Goal: Information Seeking & Learning: Learn about a topic

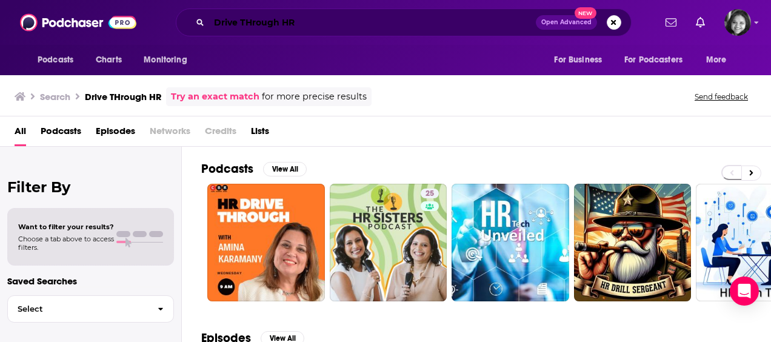
click at [381, 25] on input "Drive THrough HR" at bounding box center [372, 22] width 327 height 19
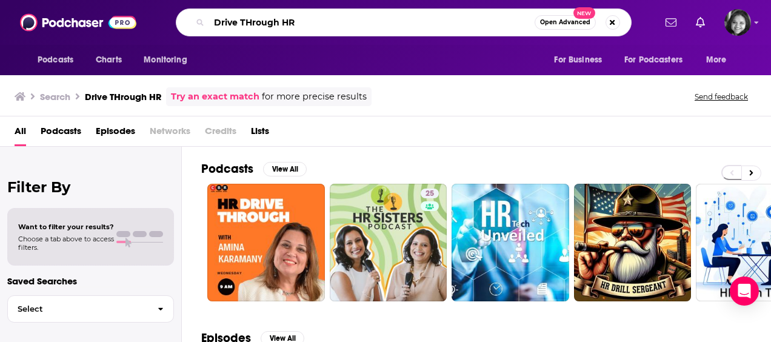
click at [381, 25] on input "Drive THrough HR" at bounding box center [372, 22] width 326 height 19
type input "Payrollin"
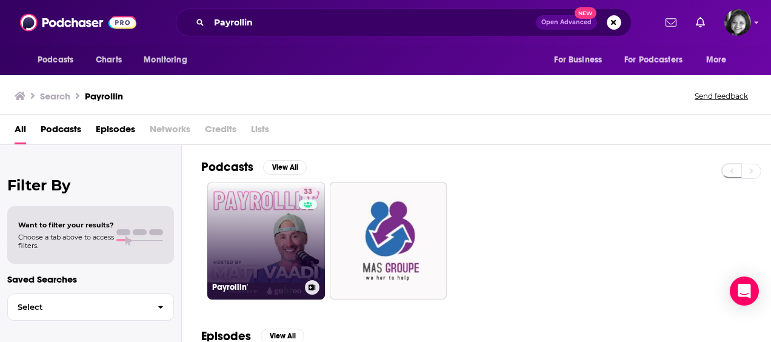
click at [259, 243] on link "33 Payrollin'" at bounding box center [266, 241] width 118 height 118
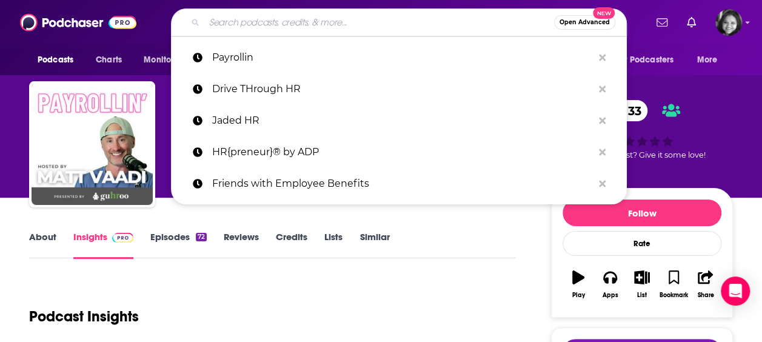
click at [277, 23] on input "Search podcasts, credits, & more..." at bounding box center [379, 22] width 350 height 19
paste input "Rebel HR Podcast: Life and Work on Your Terms"
type input "Rebel HR Podcast: Life and Work on Your Terms"
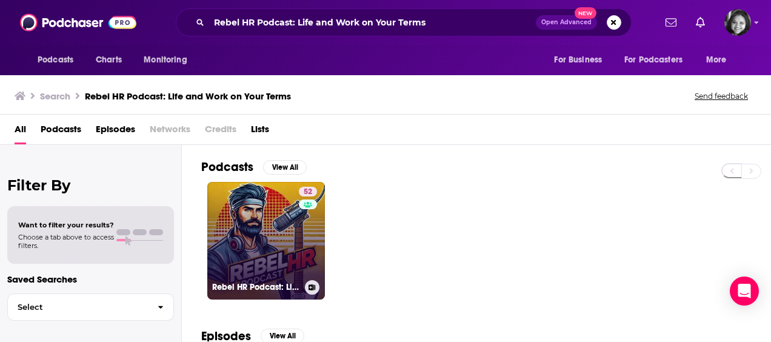
click at [267, 237] on link "52 Rebel HR Podcast: Life and Work on Your Terms" at bounding box center [266, 241] width 118 height 118
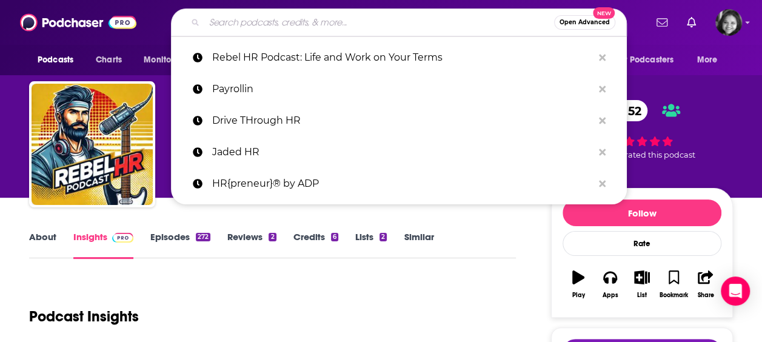
click at [299, 27] on input "Search podcasts, credits, & more..." at bounding box center [379, 22] width 350 height 19
paste input "TalentCulture #WorkTrends"
type input "TalentCulture #WorkTrends"
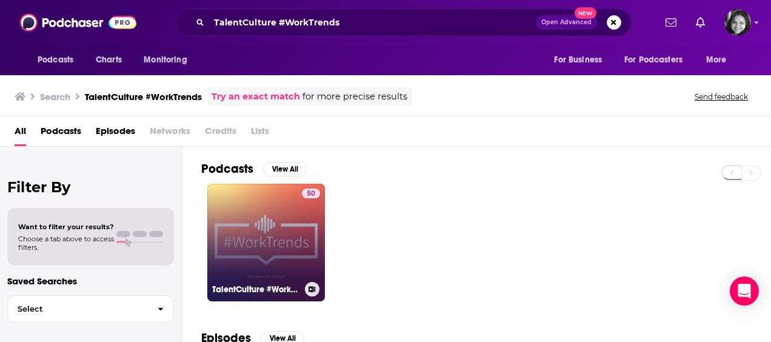
click at [251, 237] on link "50 TalentCulture #WorkTrends" at bounding box center [266, 243] width 118 height 118
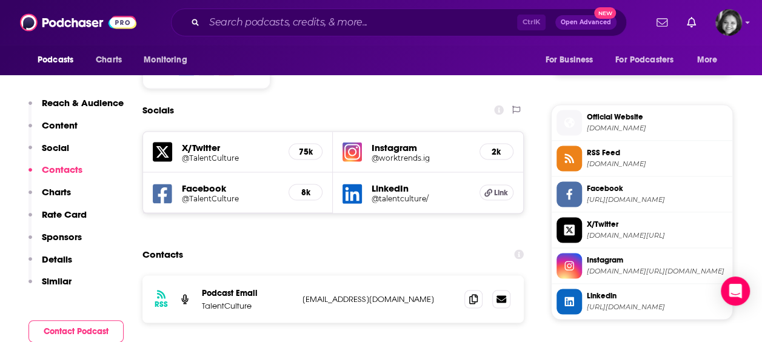
scroll to position [1044, 0]
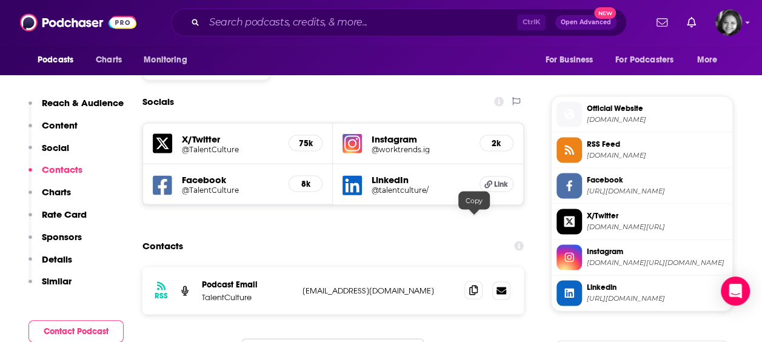
click at [472, 285] on icon at bounding box center [473, 290] width 8 height 10
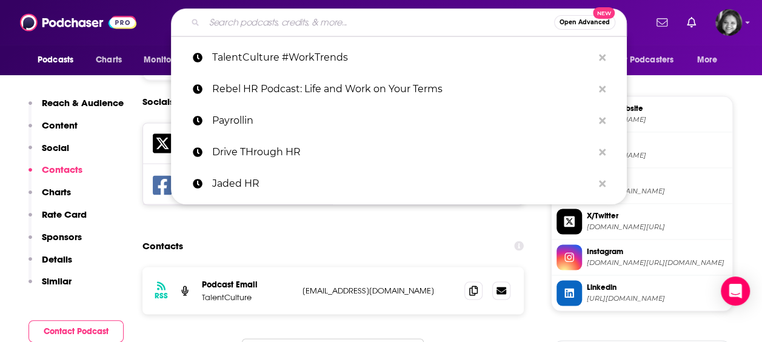
click at [341, 24] on input "Search podcasts, credits, & more..." at bounding box center [379, 22] width 350 height 19
paste input "[PERSON_NAME] 'n [PERSON_NAME] Talk HR 'n OD"
type input "[PERSON_NAME] 'n [PERSON_NAME] Talk HR 'n OD"
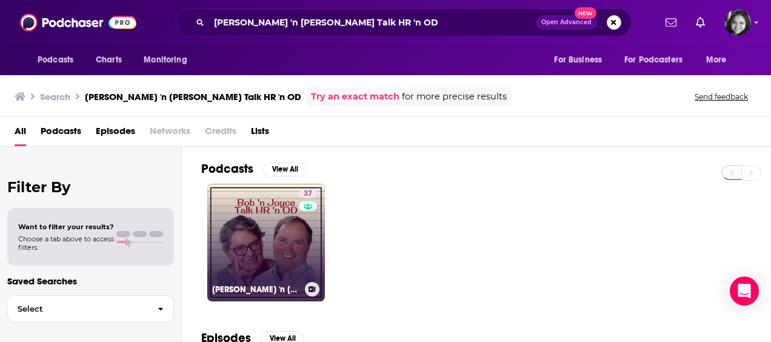
click at [272, 206] on link "37 [PERSON_NAME] 'n [PERSON_NAME] Talk HR 'n OD" at bounding box center [266, 243] width 118 height 118
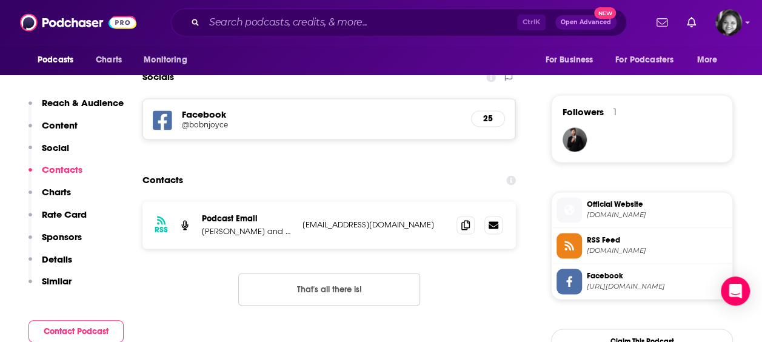
scroll to position [854, 0]
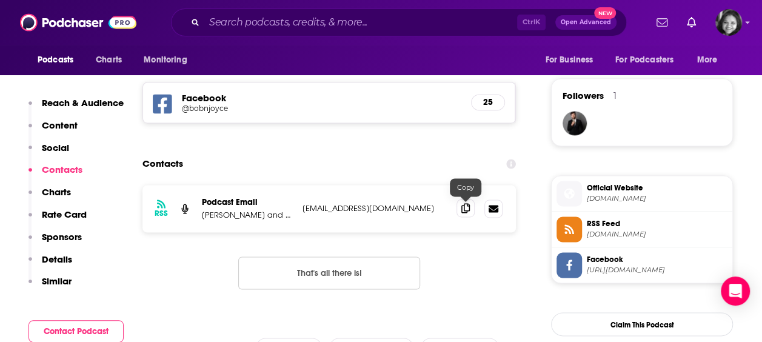
click at [463, 212] on icon at bounding box center [465, 208] width 8 height 10
click at [277, 21] on input "Search podcasts, credits, & more..." at bounding box center [360, 22] width 313 height 19
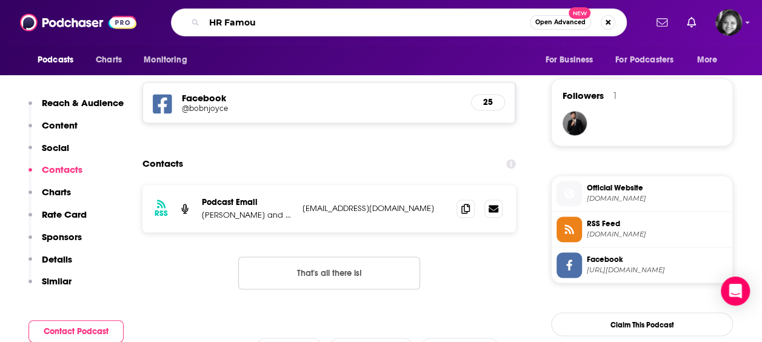
type input "HR Famous"
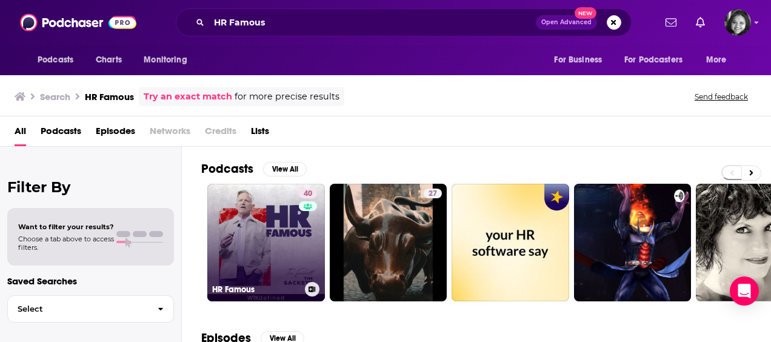
click at [244, 241] on link "40 HR Famous" at bounding box center [266, 243] width 118 height 118
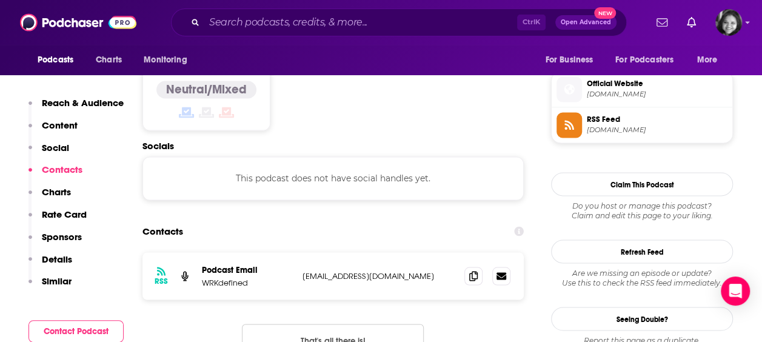
scroll to position [974, 0]
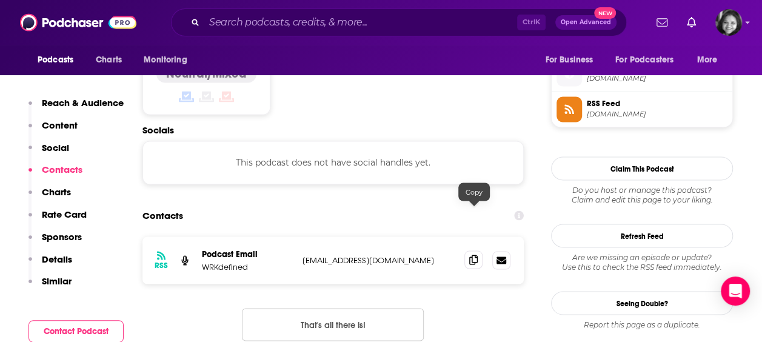
click at [477, 255] on icon at bounding box center [473, 260] width 8 height 10
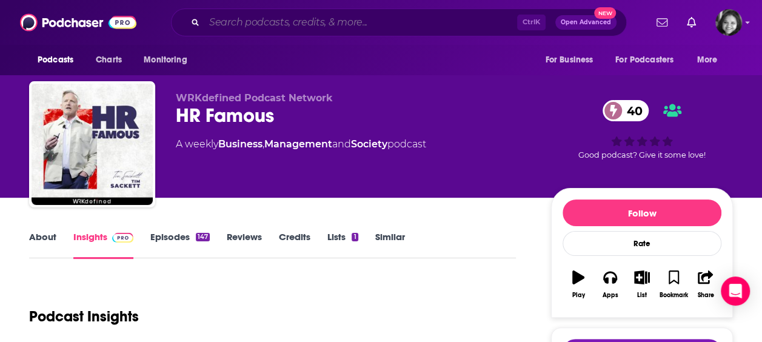
click at [358, 22] on input "Search podcasts, credits, & more..." at bounding box center [360, 22] width 313 height 19
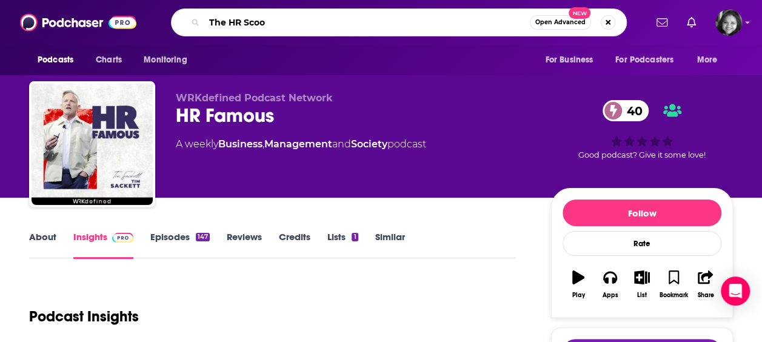
type input "The HR Scoop"
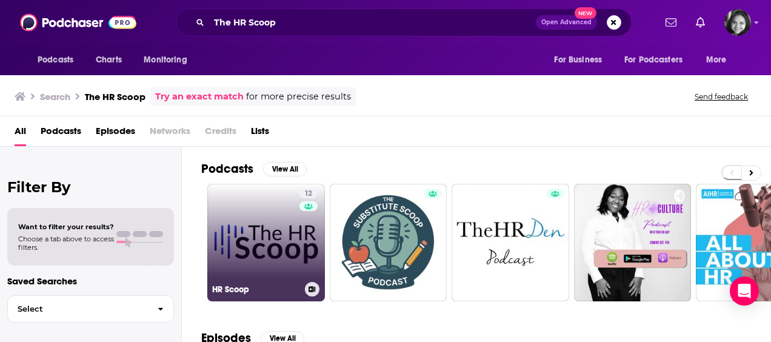
click at [283, 250] on link "12 HR Scoop" at bounding box center [266, 243] width 118 height 118
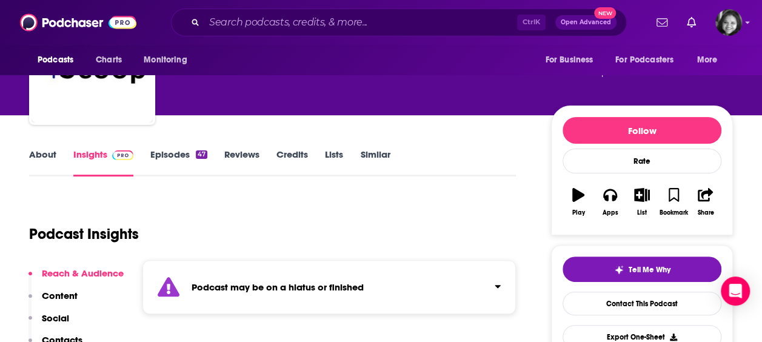
scroll to position [91, 0]
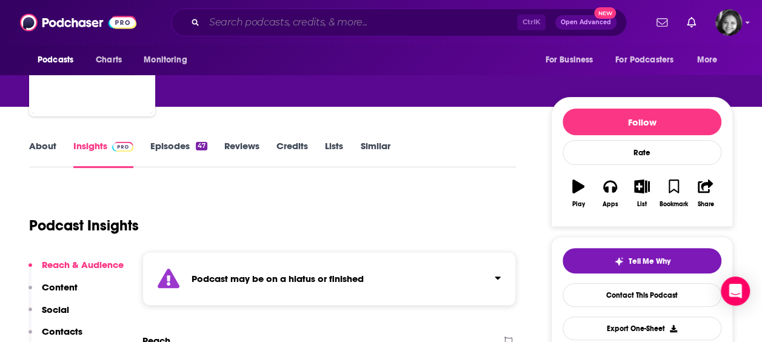
click at [252, 27] on input "Search podcasts, credits, & more..." at bounding box center [360, 22] width 313 height 19
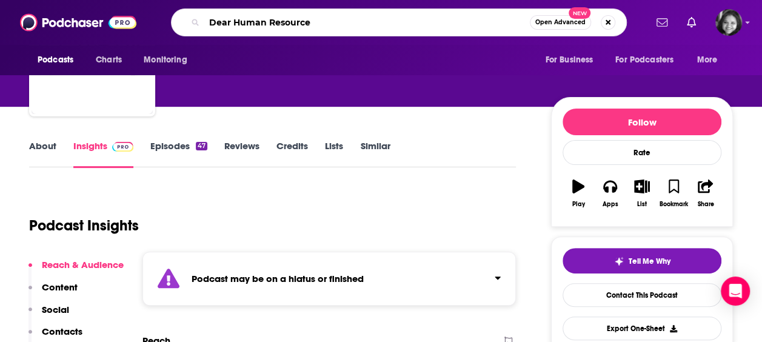
type input "Dear Human Resources"
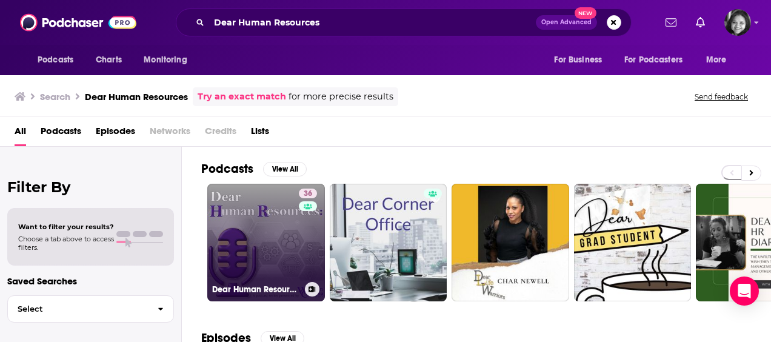
click at [228, 240] on link "36 Dear Human Resources:" at bounding box center [266, 243] width 118 height 118
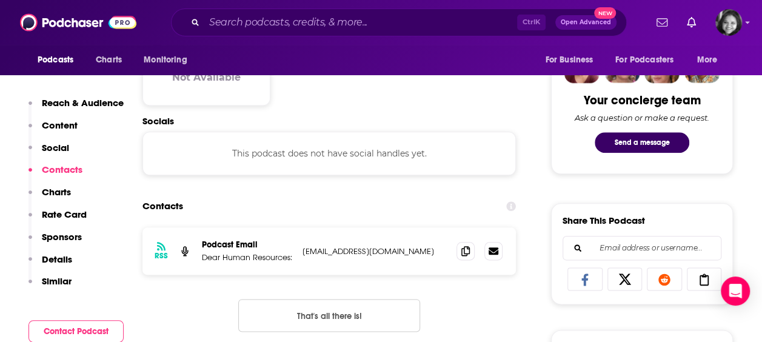
scroll to position [640, 0]
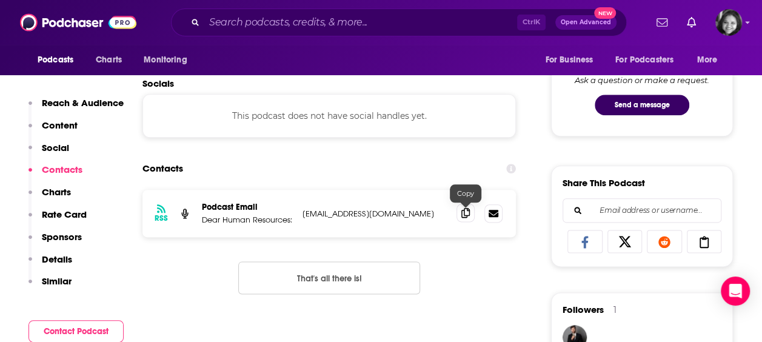
click at [468, 215] on icon at bounding box center [465, 213] width 8 height 10
click at [241, 22] on input "Search podcasts, credits, & more..." at bounding box center [360, 22] width 313 height 19
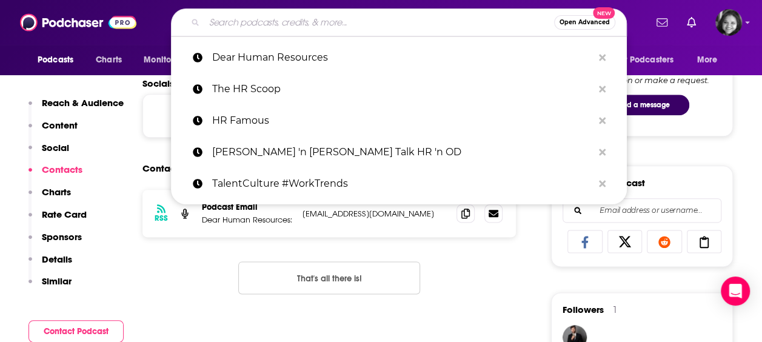
paste input "HR Stories Podcast - A Lesson in Every Story!"
type input "HR Stories Podcast - A Lesson in Every Story!"
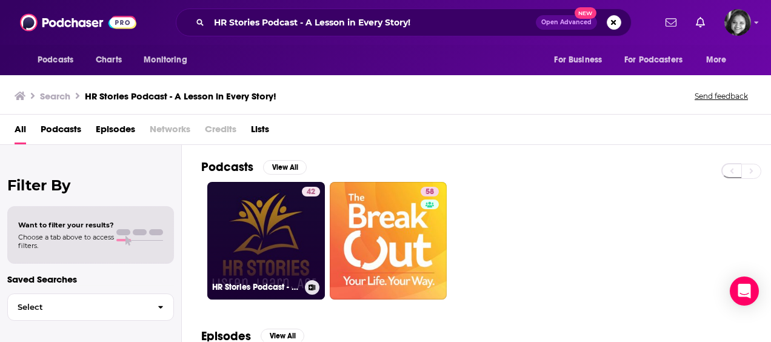
click at [240, 238] on link "42 HR Stories Podcast - A Lesson in Every Story!" at bounding box center [266, 241] width 118 height 118
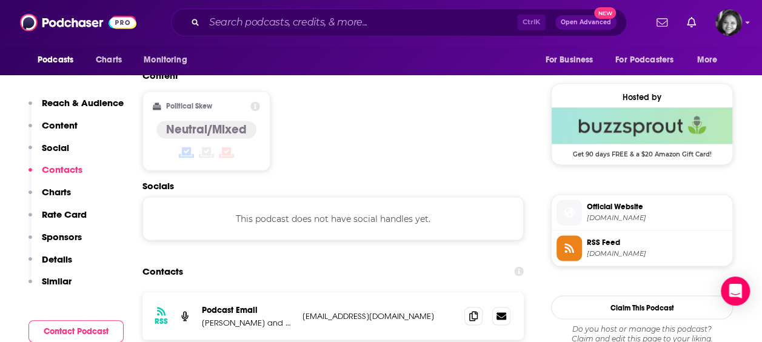
scroll to position [955, 0]
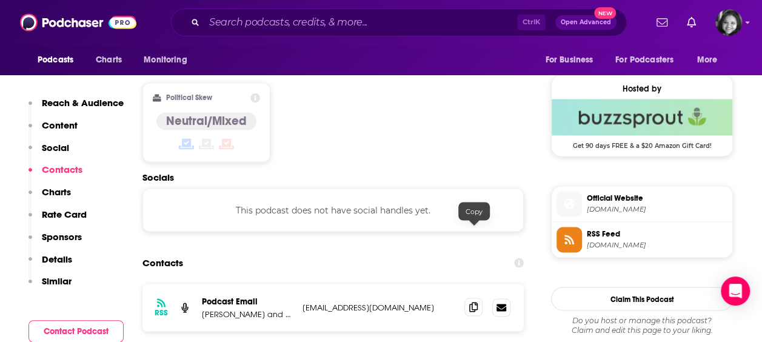
click at [474, 302] on icon at bounding box center [473, 307] width 8 height 10
click at [290, 18] on input "Search podcasts, credits, & more..." at bounding box center [360, 22] width 313 height 19
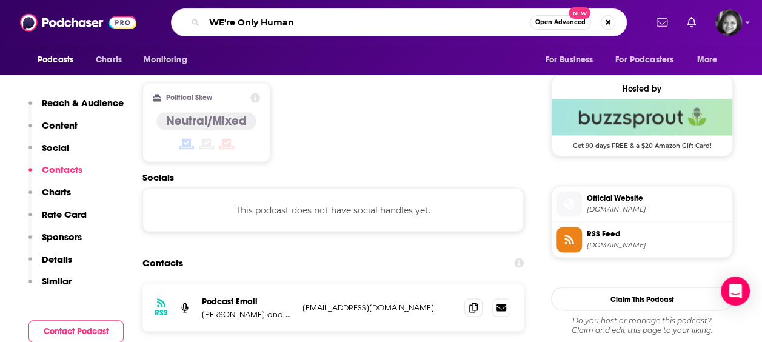
type input "WE're Only Humans"
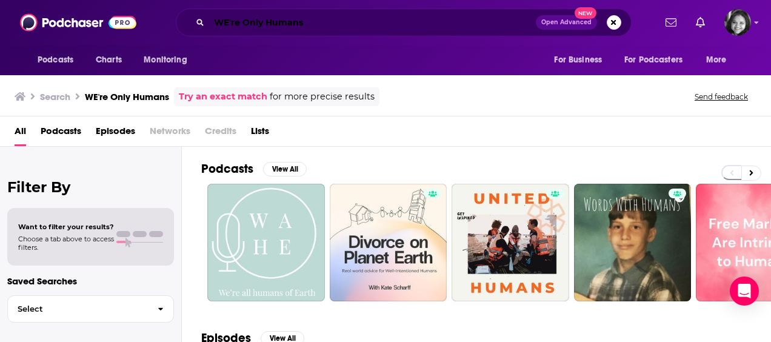
click at [318, 24] on input "WE're Only Humans" at bounding box center [372, 22] width 327 height 19
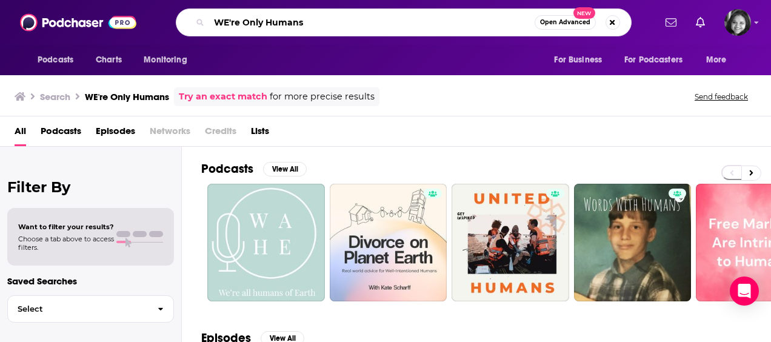
click at [318, 24] on input "WE're Only Humans" at bounding box center [372, 22] width 326 height 19
paste input "e're Only Human"
type input "We're Only Human"
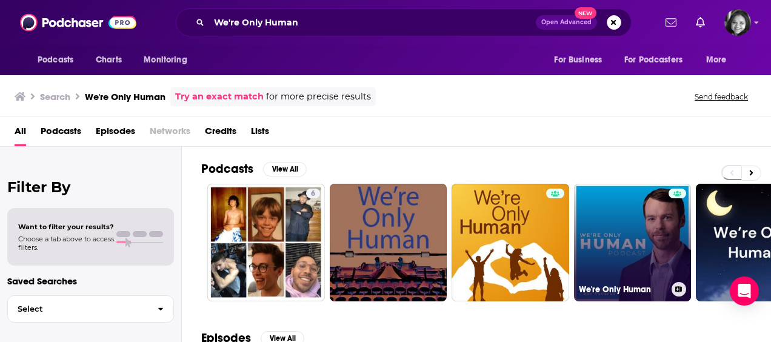
click at [634, 238] on link "We're Only Human" at bounding box center [633, 243] width 118 height 118
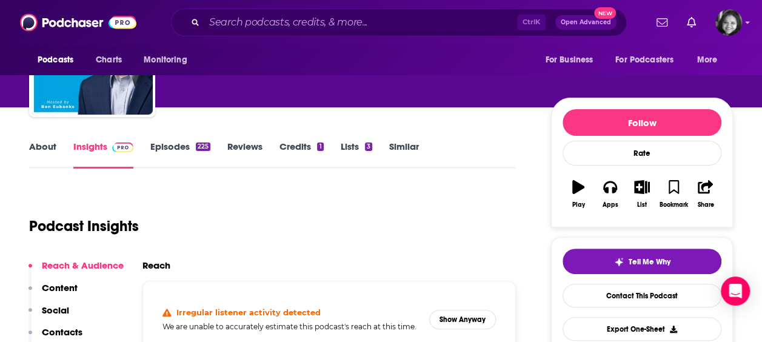
scroll to position [115, 0]
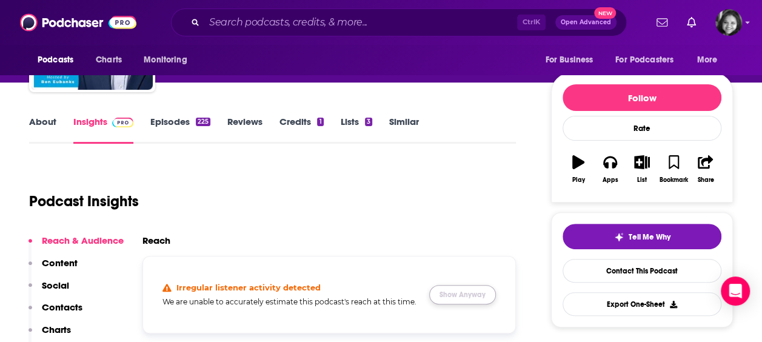
click at [474, 294] on button "Show Anyway" at bounding box center [462, 294] width 67 height 19
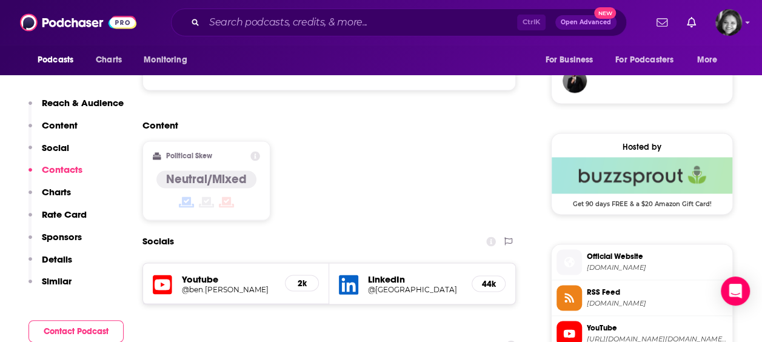
scroll to position [954, 0]
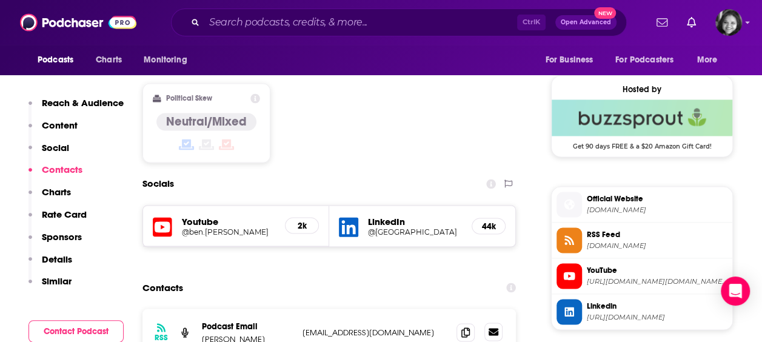
click at [491, 327] on icon at bounding box center [494, 332] width 10 height 10
click at [465, 327] on icon at bounding box center [465, 332] width 8 height 10
click at [246, 22] on input "Search podcasts, credits, & more..." at bounding box center [360, 22] width 313 height 19
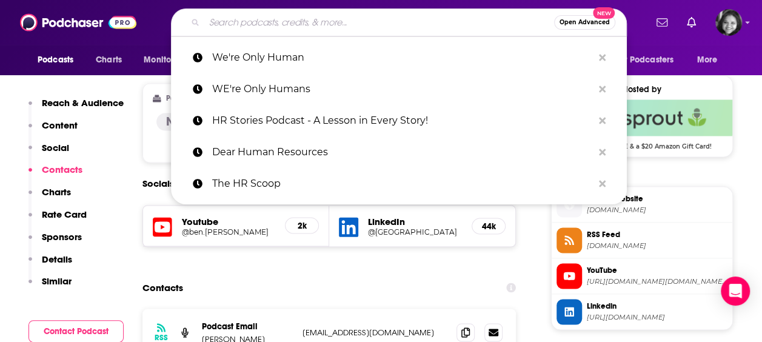
paste input "Real Job Talk"
type input "Real Job Talk"
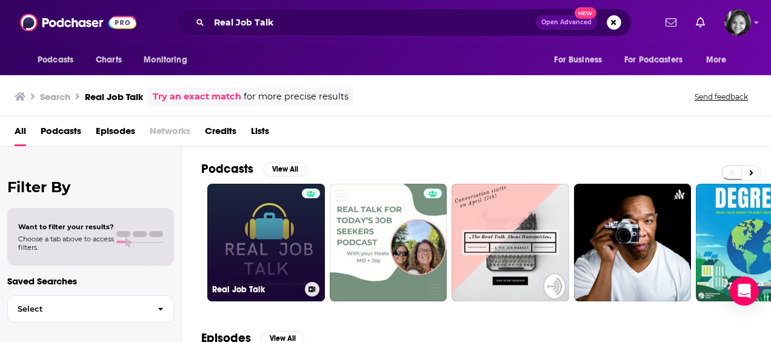
click at [250, 222] on link "Real Job Talk" at bounding box center [266, 243] width 118 height 118
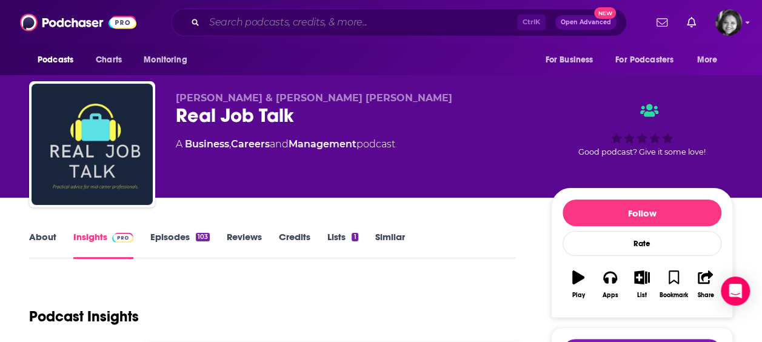
click at [294, 23] on input "Search podcasts, credits, & more..." at bounding box center [360, 22] width 313 height 19
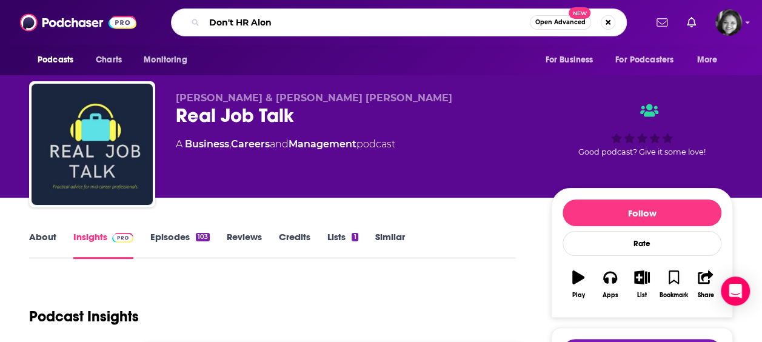
type input "Don't HR Alone"
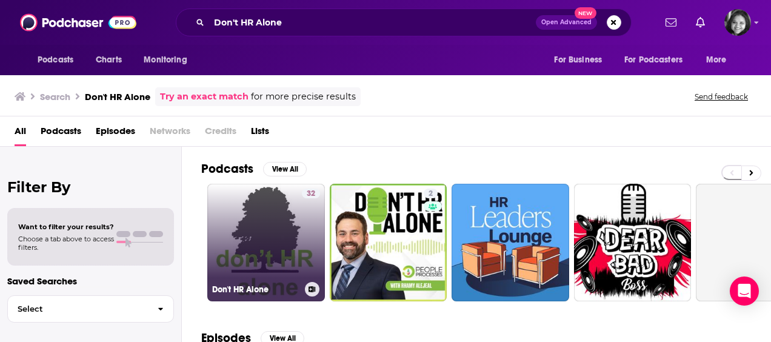
click at [222, 219] on link "32 Don't HR Alone" at bounding box center [266, 243] width 118 height 118
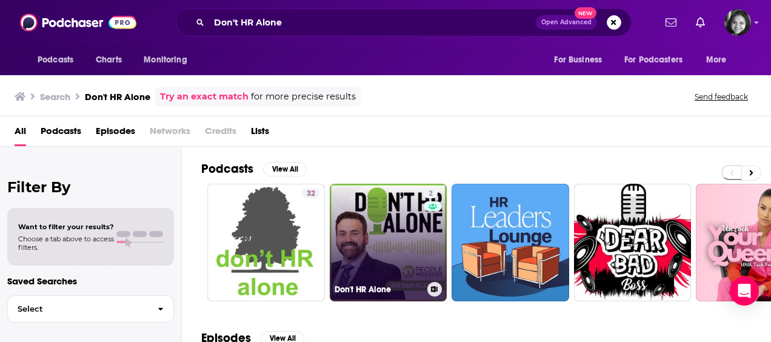
click at [374, 251] on link "2 Don't HR Alone" at bounding box center [389, 243] width 118 height 118
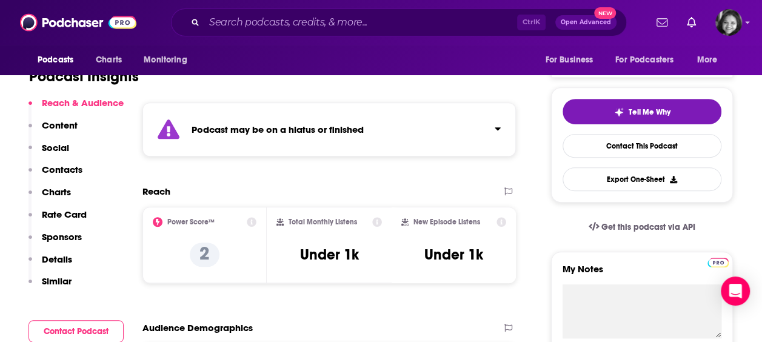
scroll to position [232, 0]
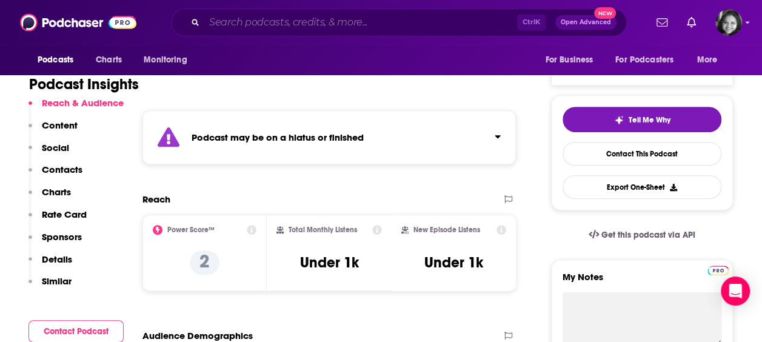
click at [396, 27] on input "Search podcasts, credits, & more..." at bounding box center [360, 22] width 313 height 19
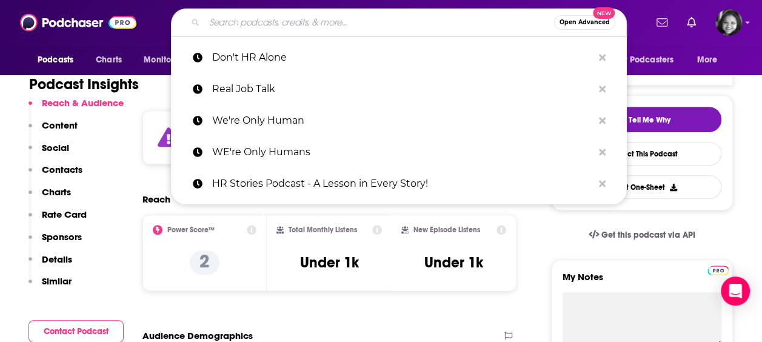
paste input "Inspired: HR Leadership + Workplace Culture"
type input "Inspired: HR Leadership + Workplace Culture"
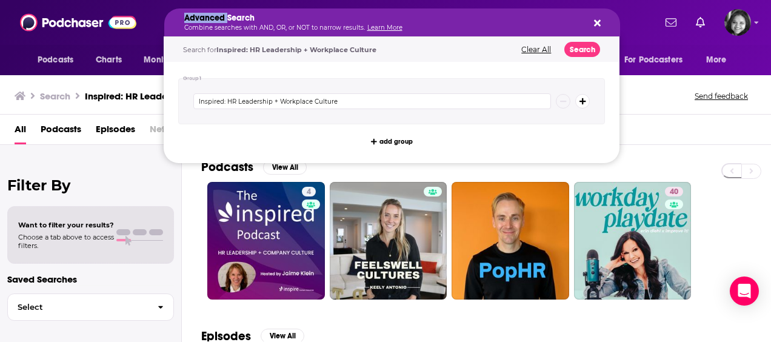
click at [215, 18] on h5 "Advanced Search" at bounding box center [382, 18] width 397 height 8
click at [666, 97] on div "Search Inspired: HR Leadership + Workplace Culture Send feedback" at bounding box center [383, 95] width 737 height 17
click at [408, 21] on h5 "Advanced Search" at bounding box center [382, 18] width 397 height 8
click at [596, 24] on icon "Search podcasts, credits, & more..." at bounding box center [597, 23] width 7 height 7
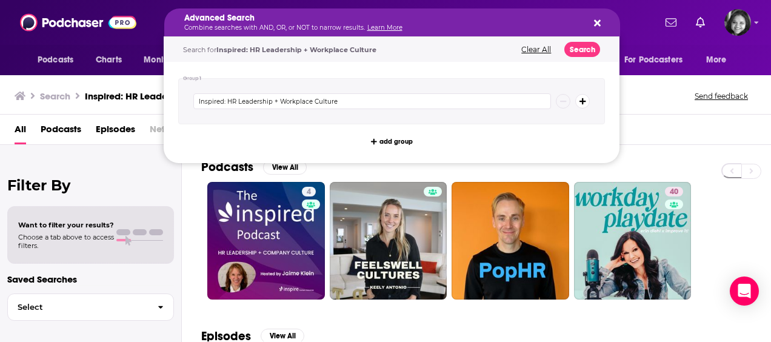
click at [599, 23] on icon "Search podcasts, credits, & more..." at bounding box center [597, 23] width 7 height 7
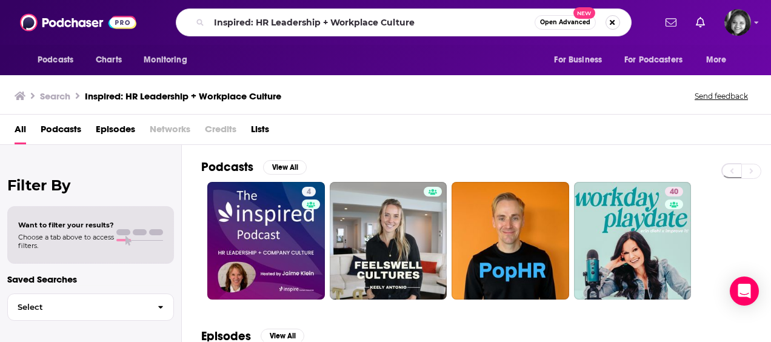
click at [619, 23] on button "Search podcasts, credits, & more..." at bounding box center [613, 22] width 15 height 15
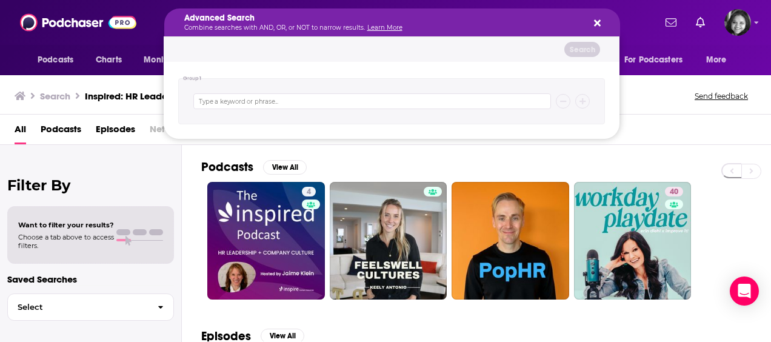
click at [671, 99] on div "Search Inspired: HR Leadership + Workplace Culture Send feedback" at bounding box center [383, 95] width 737 height 17
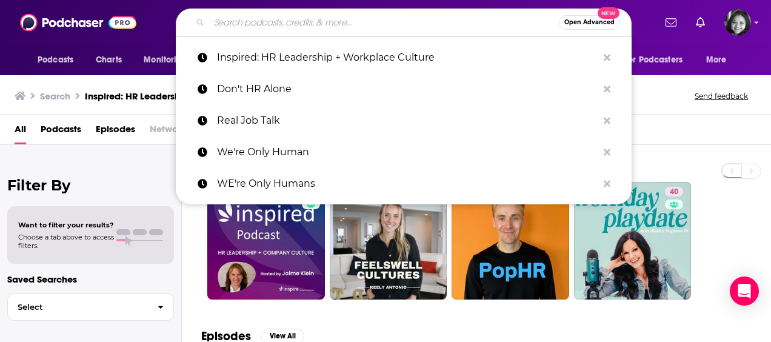
click at [408, 28] on input "Search podcasts, credits, & more..." at bounding box center [384, 22] width 350 height 19
paste input "Talent Acquisition Leaders Podcast - Recruiting, Staffing, Human Resources"
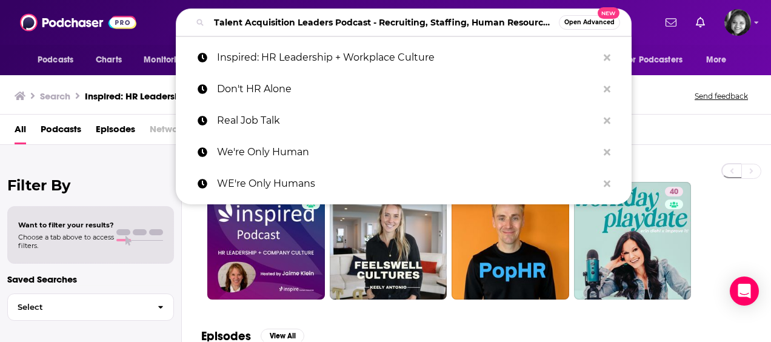
scroll to position [0, 21]
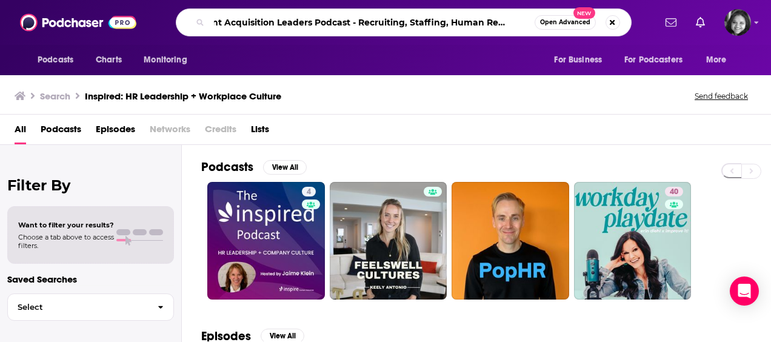
type input "Talent Acquisition Leaders Podcast - Recruiting, Staffing, Human Resources"
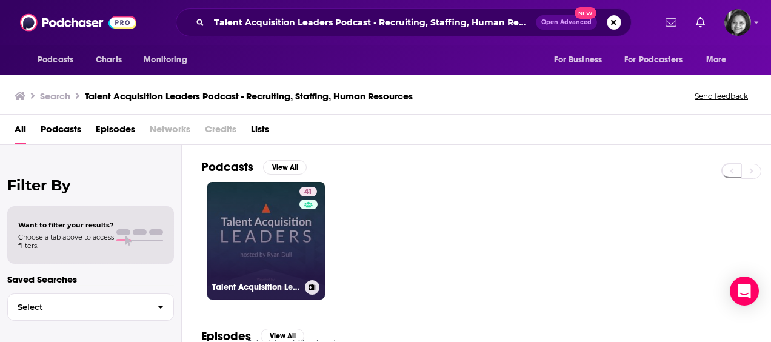
click at [251, 260] on link "41 Talent Acquisition Leaders Podcast - Recruiting, Staffing, Human Resources" at bounding box center [266, 241] width 118 height 118
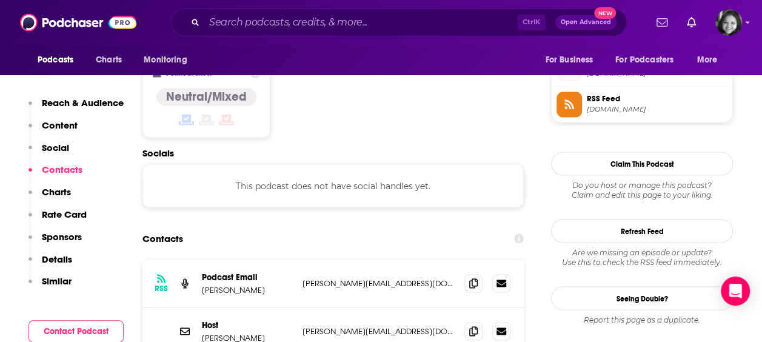
scroll to position [987, 0]
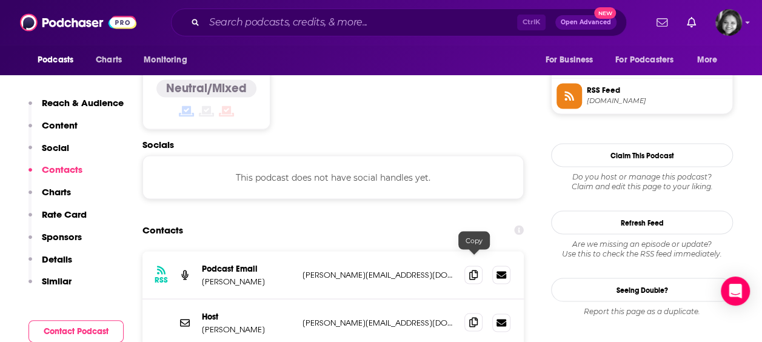
click at [471, 317] on icon at bounding box center [473, 322] width 8 height 10
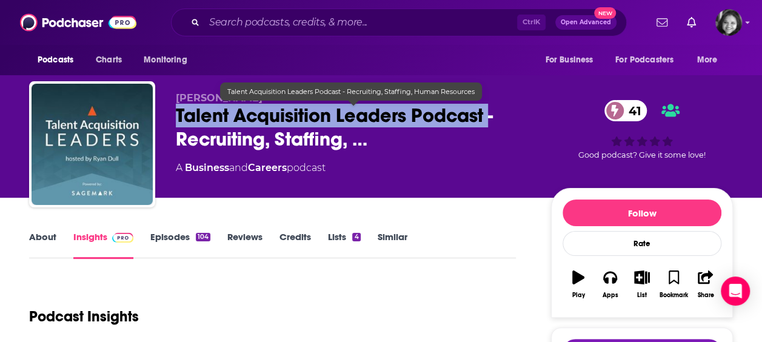
drag, startPoint x: 173, startPoint y: 114, endPoint x: 490, endPoint y: 108, distance: 317.2
click at [490, 108] on div "[PERSON_NAME] Talent Acquisition Leaders Podcast - Recruiting, Staffing, … 41 A…" at bounding box center [381, 146] width 704 height 131
copy h2 "Talent Acquisition Leaders Podcast"
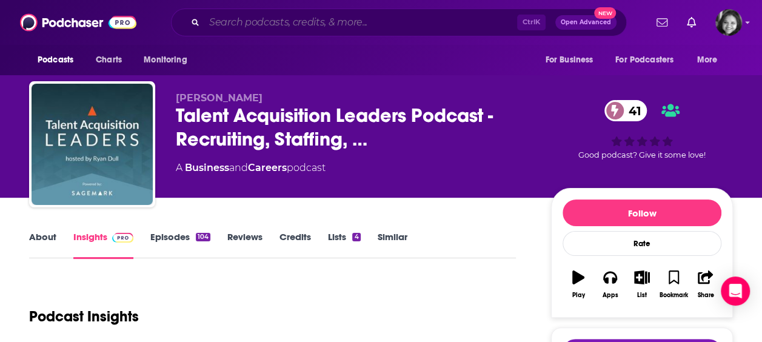
click at [320, 25] on input "Search podcasts, credits, & more..." at bounding box center [360, 22] width 313 height 19
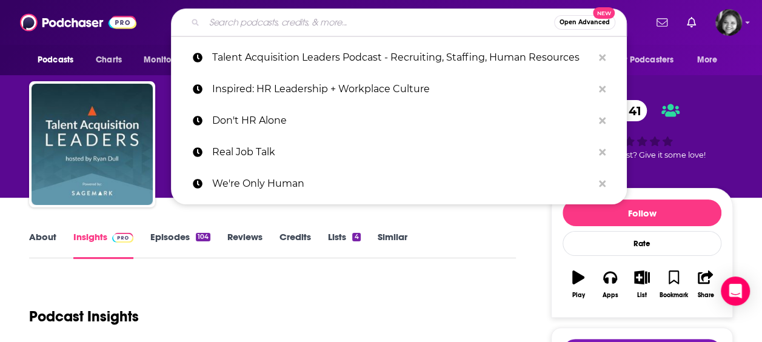
paste input "HR Party of One"
type input "HR Party of One"
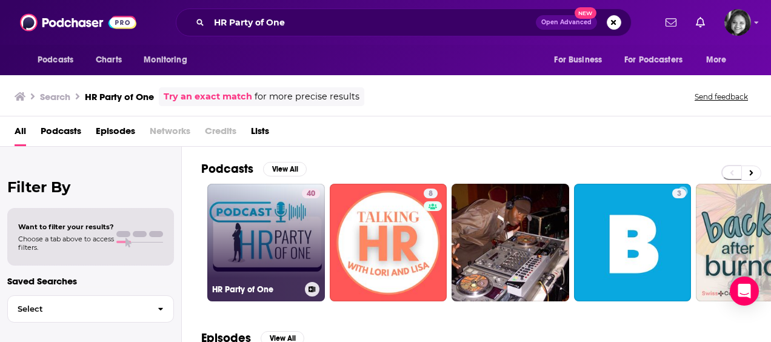
click at [263, 252] on link "40 HR Party of One" at bounding box center [266, 243] width 118 height 118
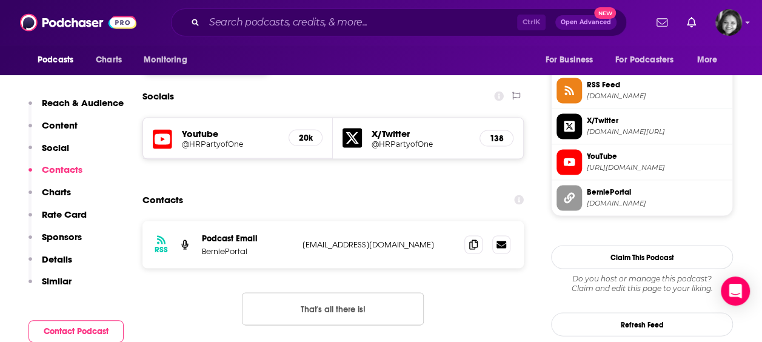
scroll to position [1112, 0]
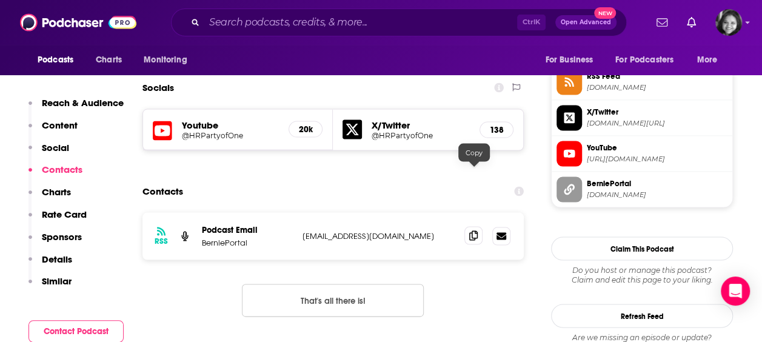
click at [475, 230] on icon at bounding box center [473, 235] width 8 height 10
click at [329, 20] on input "Search podcasts, credits, & more..." at bounding box center [360, 22] width 313 height 19
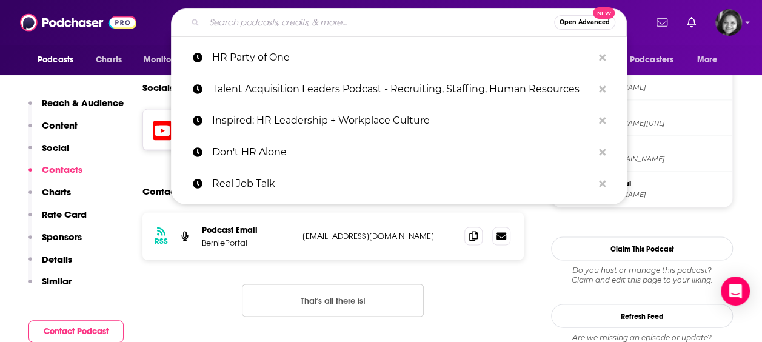
paste input "The Modern People Leader: Forward-Thinking HR"
type input "The Modern People Leader: Forward-Thinking HR"
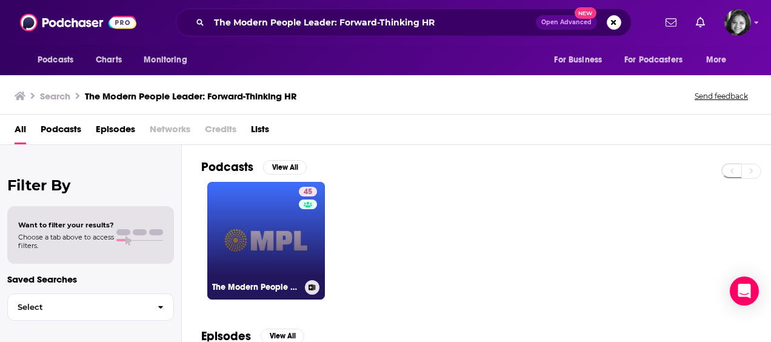
click at [258, 255] on link "45 The Modern People Leader: Forward-Thinking HR" at bounding box center [266, 241] width 118 height 118
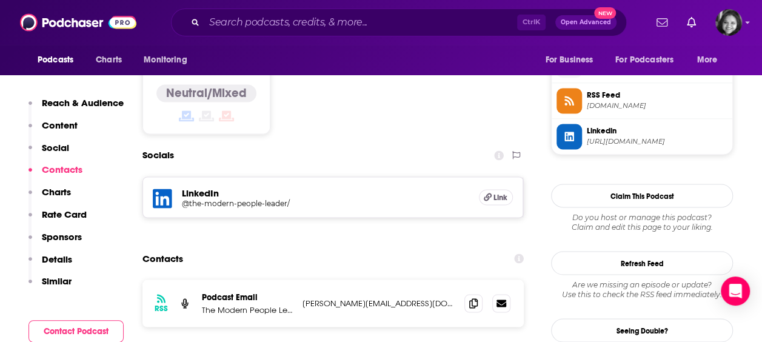
scroll to position [989, 0]
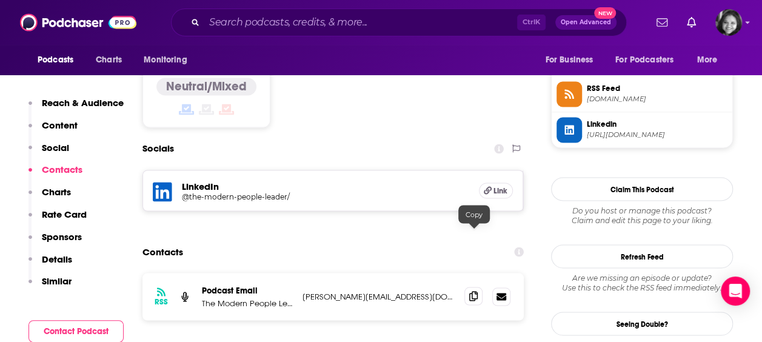
click at [474, 291] on icon at bounding box center [473, 296] width 8 height 10
click at [375, 21] on input "Search podcasts, credits, & more..." at bounding box center [360, 22] width 313 height 19
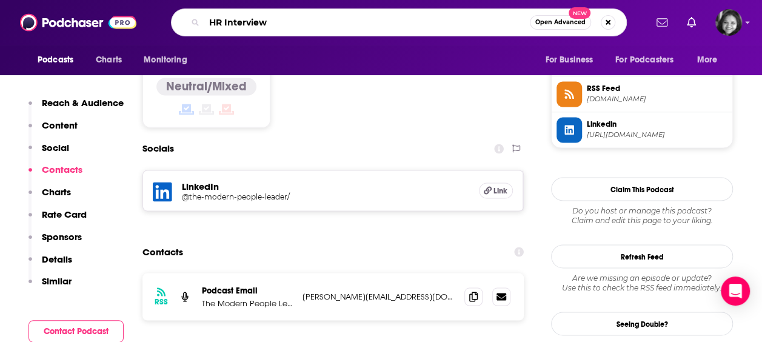
type input "HR Interviews"
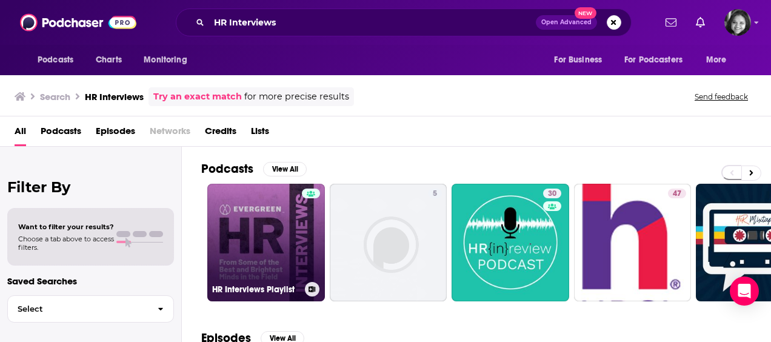
click at [246, 249] on link "HR Interviews Playlist" at bounding box center [266, 243] width 118 height 118
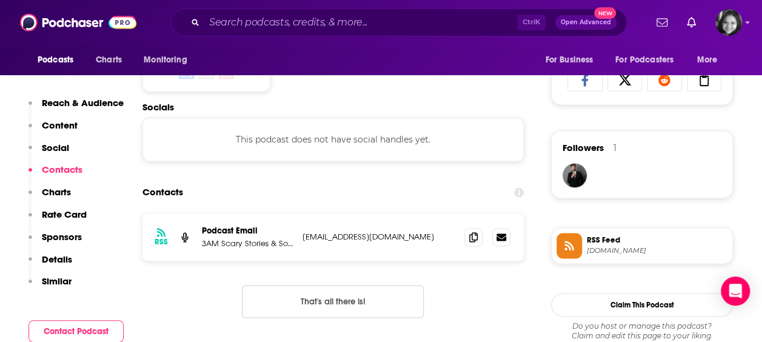
scroll to position [793, 0]
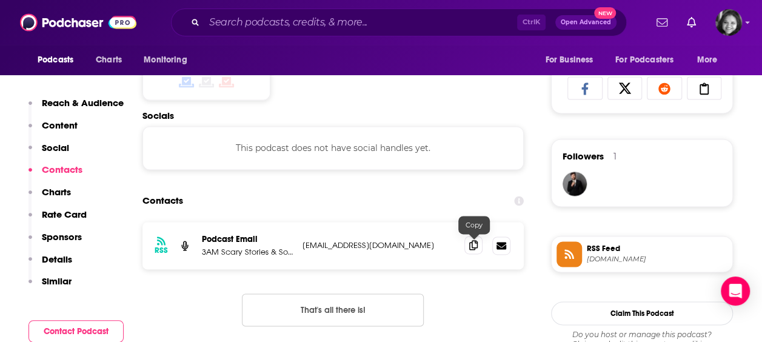
click at [471, 245] on icon at bounding box center [473, 245] width 8 height 10
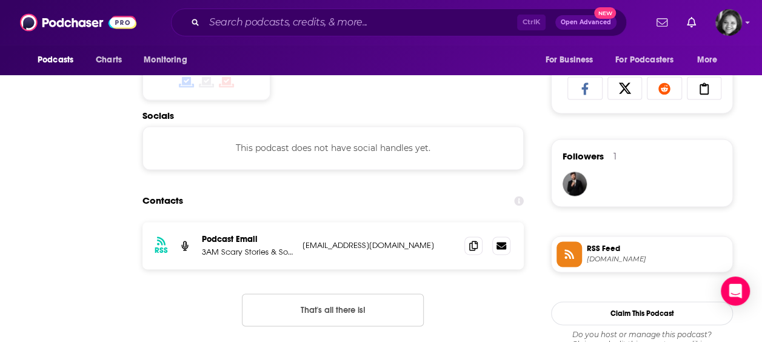
scroll to position [0, 0]
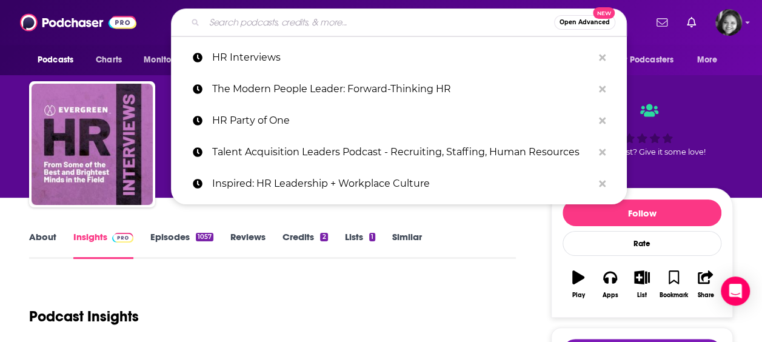
click at [377, 30] on input "Search podcasts, credits, & more..." at bounding box center [379, 22] width 350 height 19
paste input "AI-volution: Redefining HR"
type input "AI-volution: Redefining HR"
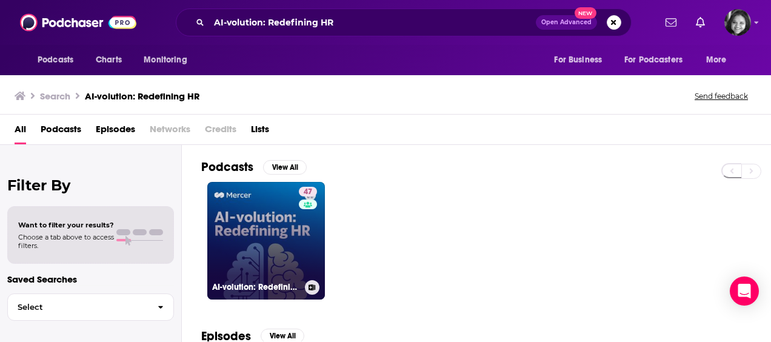
click at [262, 246] on link "47 AI-volution: Redefining HR" at bounding box center [266, 241] width 118 height 118
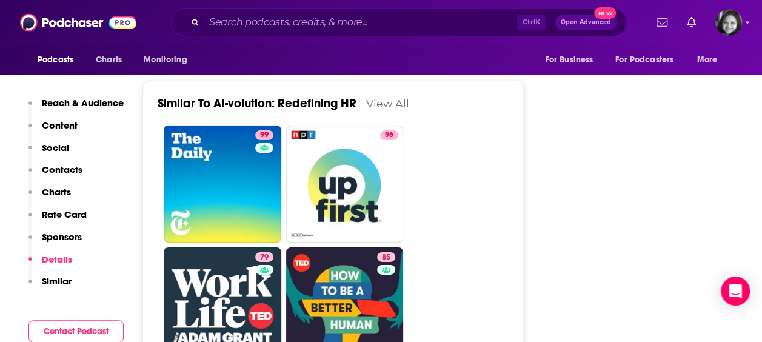
scroll to position [1759, 0]
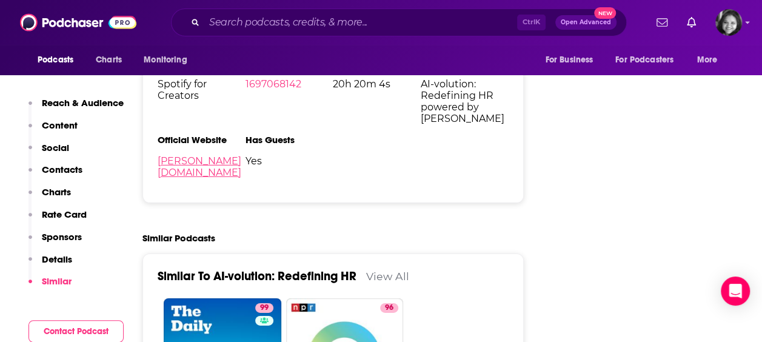
click at [180, 164] on link "[PERSON_NAME][DOMAIN_NAME]" at bounding box center [200, 166] width 84 height 23
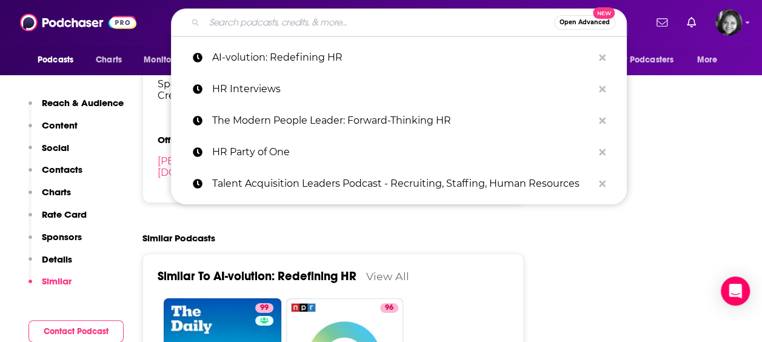
click at [226, 22] on input "Search podcasts, credits, & more..." at bounding box center [379, 22] width 350 height 19
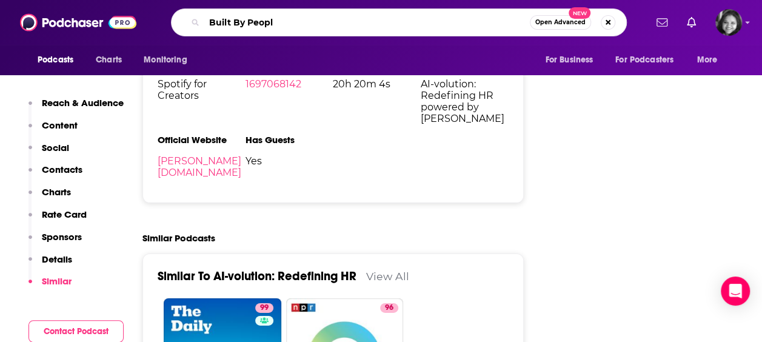
type input "Built By People"
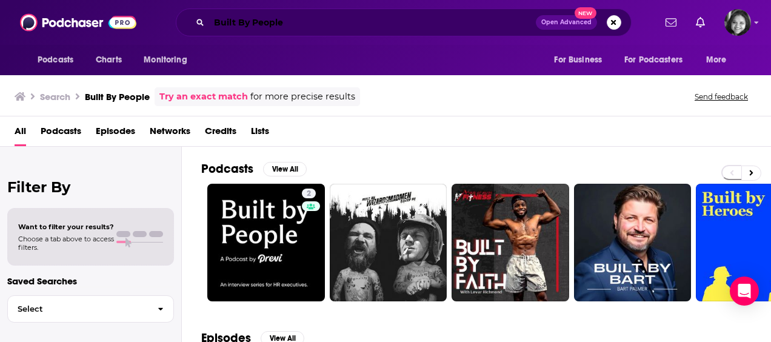
click at [317, 17] on input "Built By People" at bounding box center [372, 22] width 327 height 19
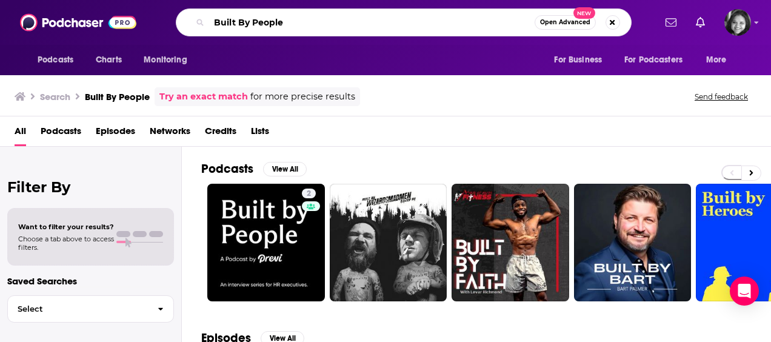
click at [317, 17] on input "Built By People" at bounding box center [372, 22] width 326 height 19
type input "G"
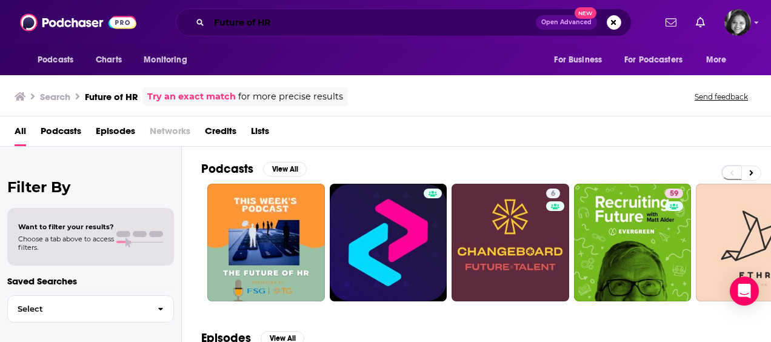
click at [270, 26] on input "Future of HR" at bounding box center [372, 22] width 327 height 19
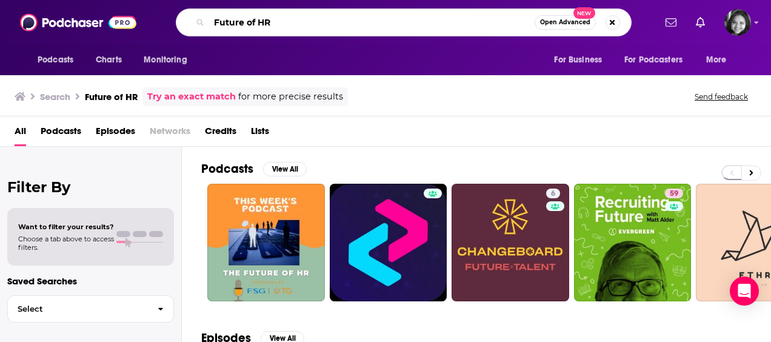
click at [270, 26] on input "Future of HR" at bounding box center [372, 22] width 326 height 19
paste input "MIC'D"
type input "MIC'D"
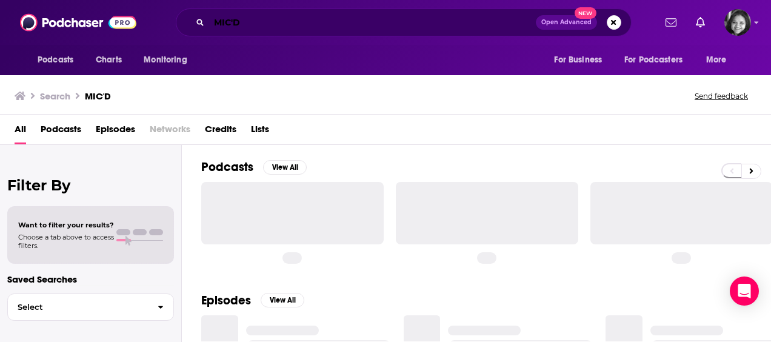
click at [249, 19] on input "MIC'D" at bounding box center [372, 22] width 327 height 19
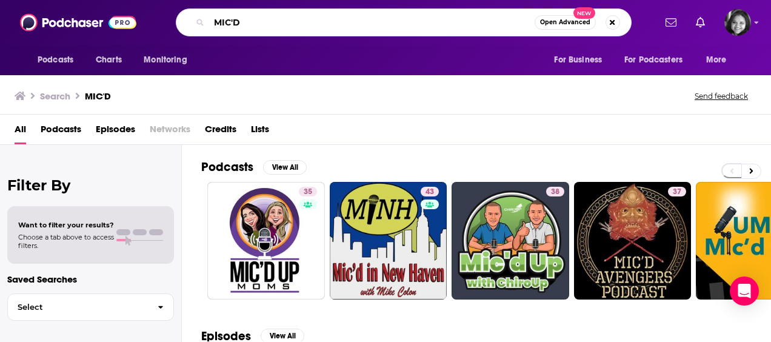
drag, startPoint x: 240, startPoint y: 22, endPoint x: 184, endPoint y: 33, distance: 57.6
click at [184, 33] on div "MIC'D Open Advanced New" at bounding box center [404, 22] width 456 height 28
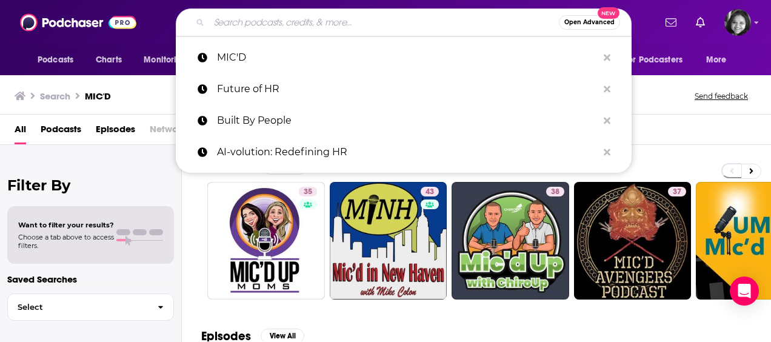
paste input "Thrive and Shine HR"
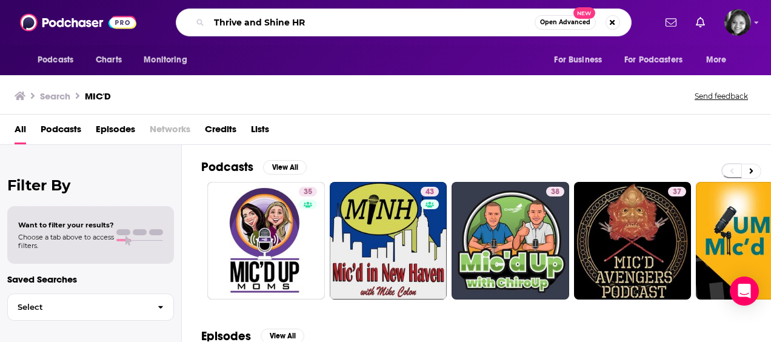
type input "Thrive and Shine HR"
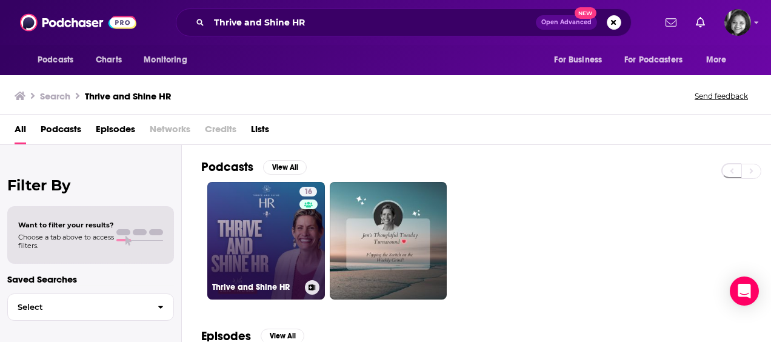
click at [240, 236] on link "16 Thrive and Shine HR" at bounding box center [266, 241] width 118 height 118
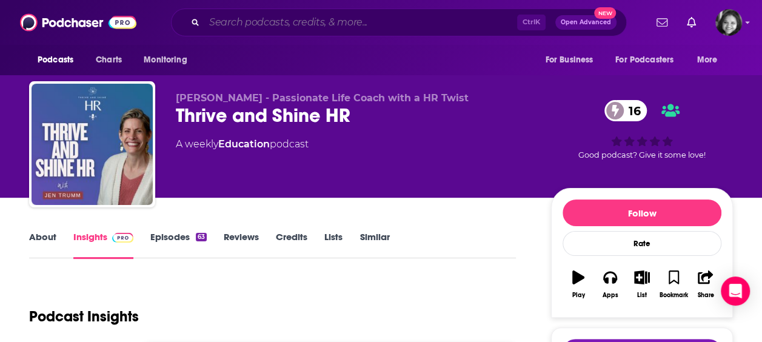
click at [223, 15] on input "Search podcasts, credits, & more..." at bounding box center [360, 22] width 313 height 19
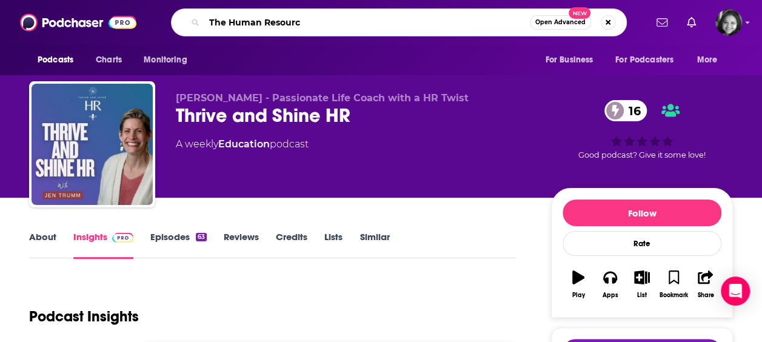
type input "The Human Resource"
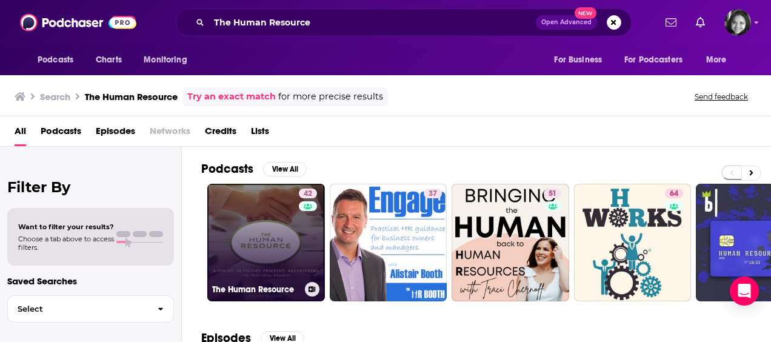
click at [232, 229] on link "42 The Human Resource" at bounding box center [266, 243] width 118 height 118
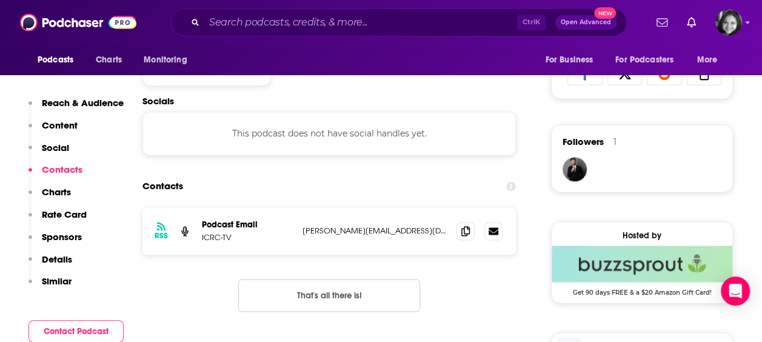
scroll to position [931, 0]
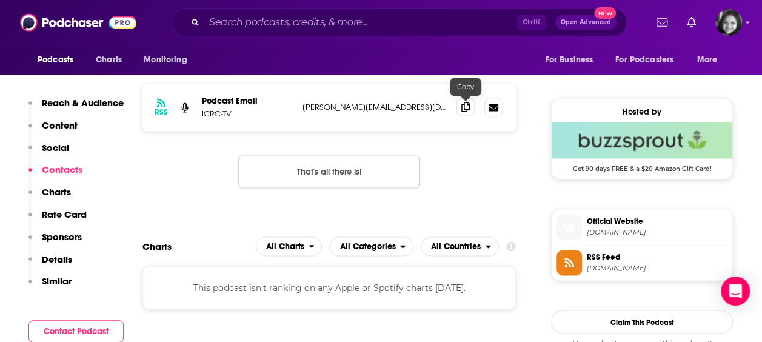
click at [464, 107] on icon at bounding box center [465, 107] width 8 height 10
click at [249, 16] on input "Search podcasts, credits, & more..." at bounding box center [360, 22] width 313 height 19
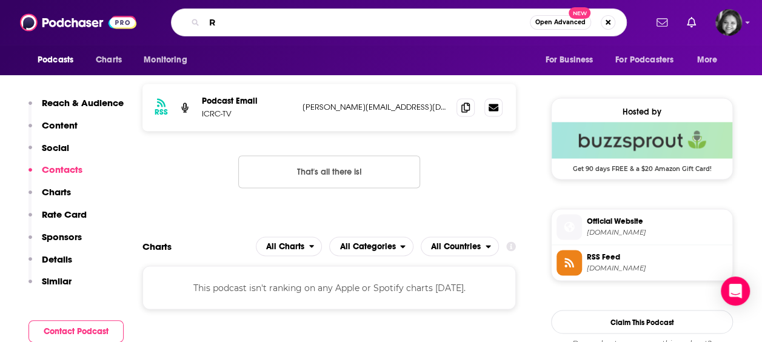
type input "R"
type input "HR Besties"
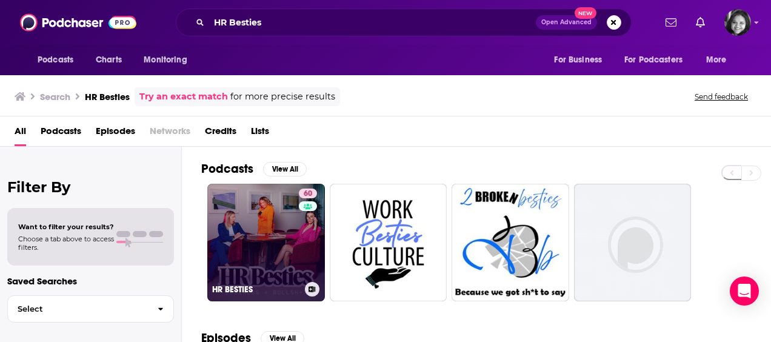
click at [250, 234] on link "60 HR BESTIES" at bounding box center [266, 243] width 118 height 118
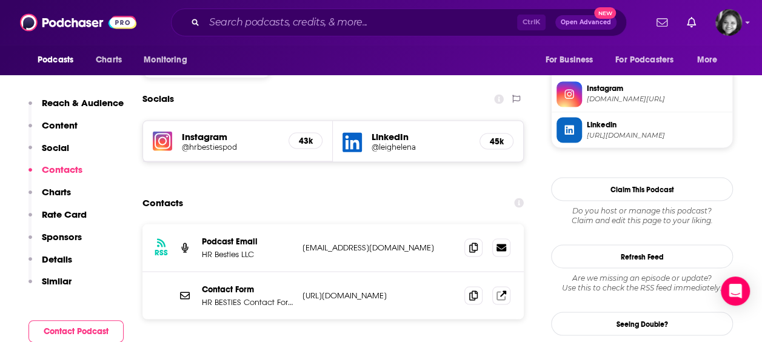
scroll to position [1033, 0]
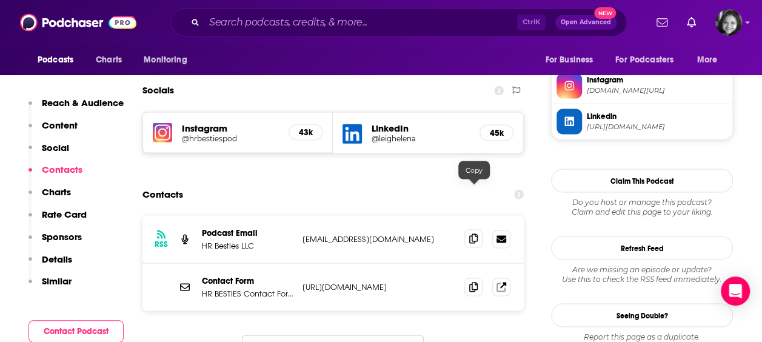
click at [479, 229] on span at bounding box center [474, 238] width 18 height 18
click at [304, 23] on input "Search podcasts, credits, & more..." at bounding box center [360, 22] width 313 height 19
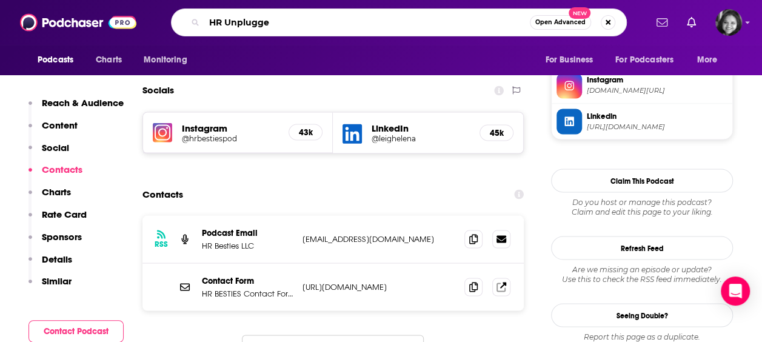
type input "HR Unplugged"
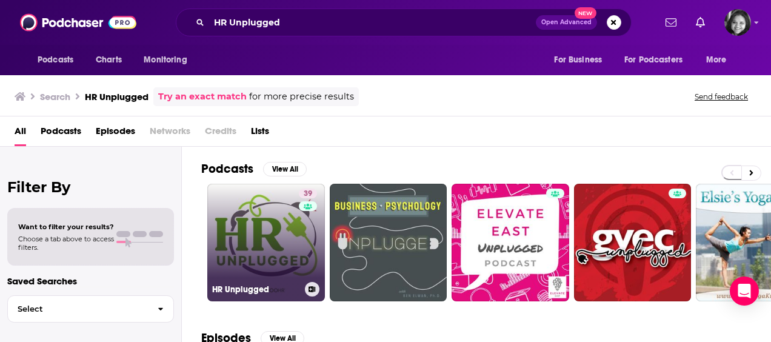
click at [243, 235] on link "39 HR Unplugged" at bounding box center [266, 243] width 118 height 118
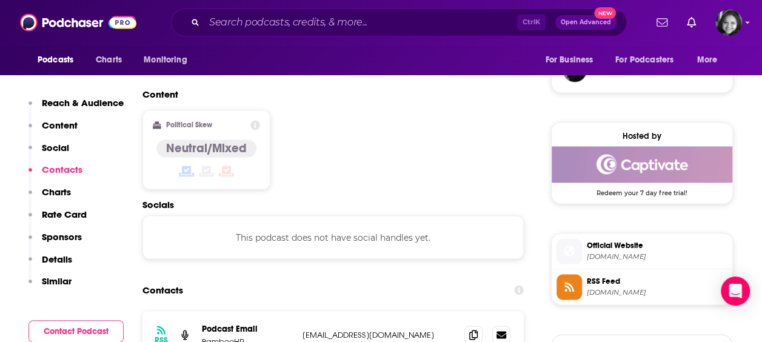
scroll to position [940, 0]
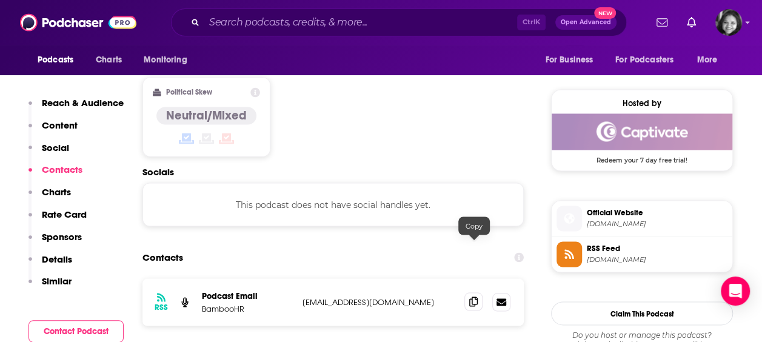
click at [475, 297] on icon at bounding box center [473, 302] width 8 height 10
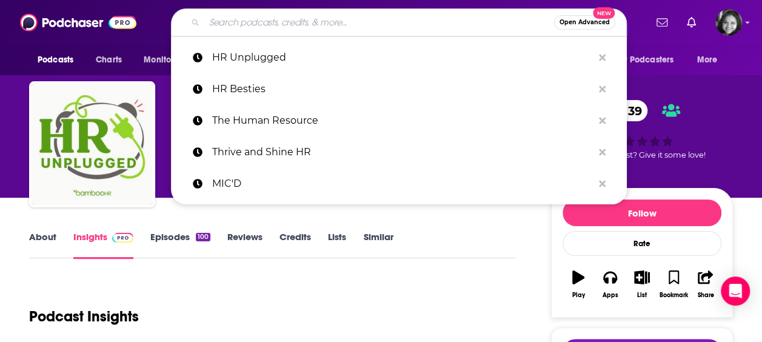
click at [263, 22] on input "Search podcasts, credits, & more..." at bounding box center [379, 22] width 350 height 19
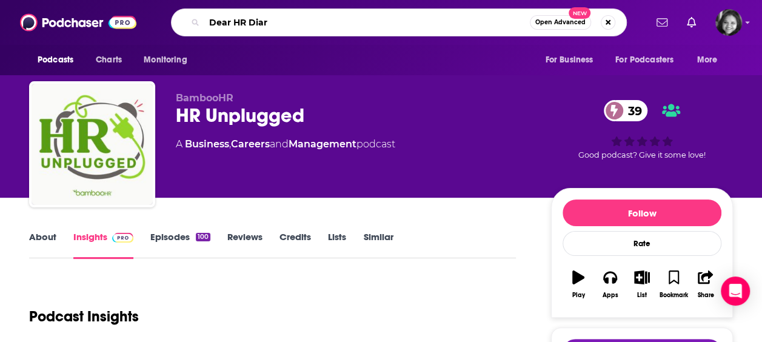
type input "Dear HR Diary"
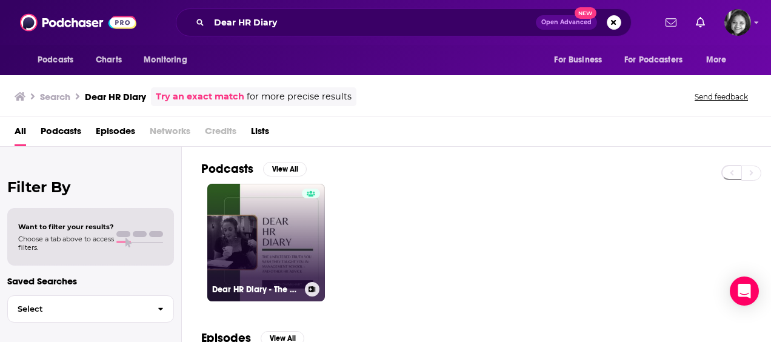
click at [253, 209] on link "Dear HR Diary - The Unfiltered Truth You Wish They Taught in Management School" at bounding box center [266, 243] width 118 height 118
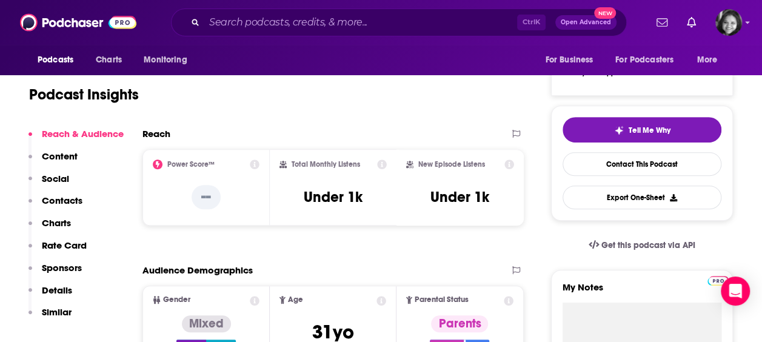
scroll to position [214, 0]
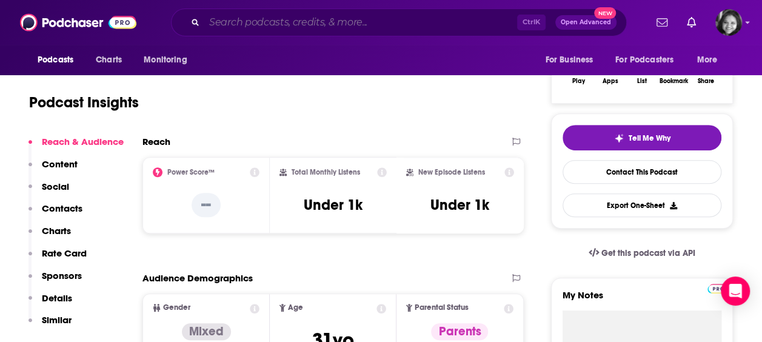
click at [253, 14] on input "Search podcasts, credits, & more..." at bounding box center [360, 22] width 313 height 19
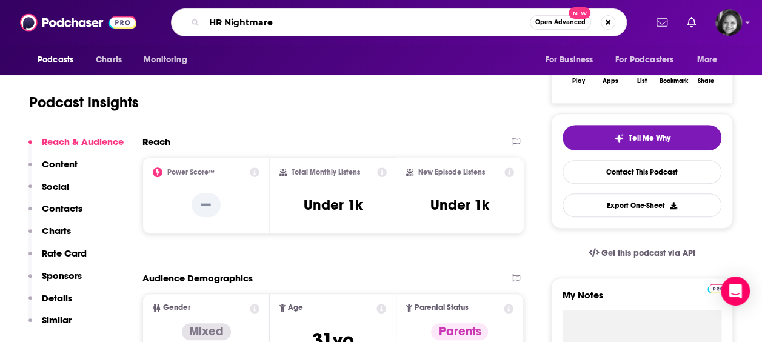
type input "HR Nightmares"
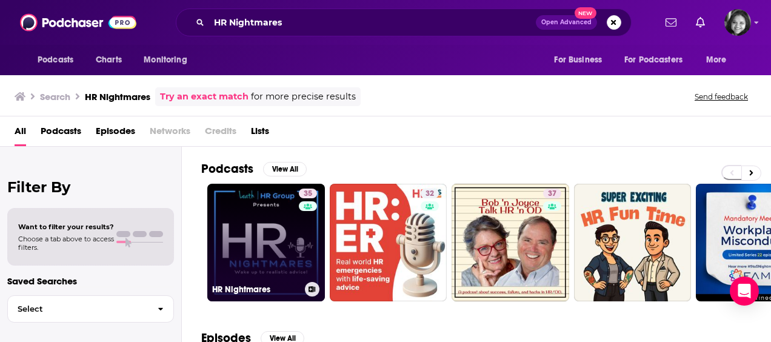
click at [234, 250] on link "35 HR Nightmares" at bounding box center [266, 243] width 118 height 118
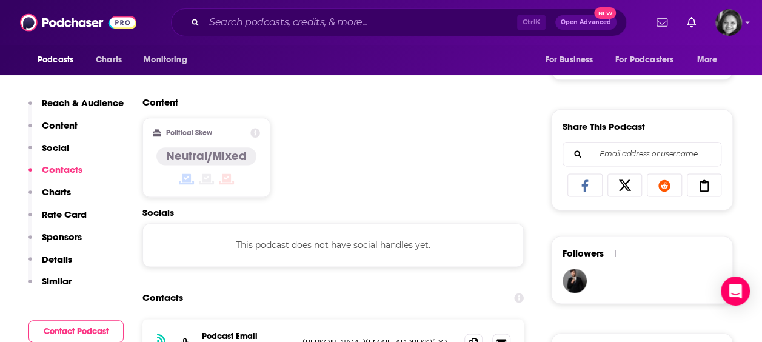
scroll to position [794, 0]
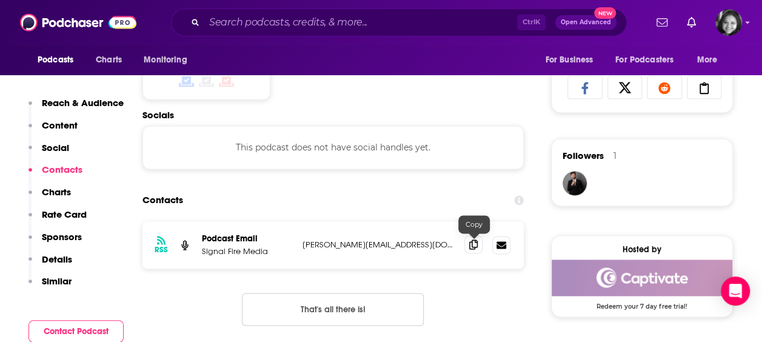
click at [474, 247] on icon at bounding box center [473, 245] width 8 height 10
click at [352, 19] on input "Search podcasts, credits, & more..." at bounding box center [360, 22] width 313 height 19
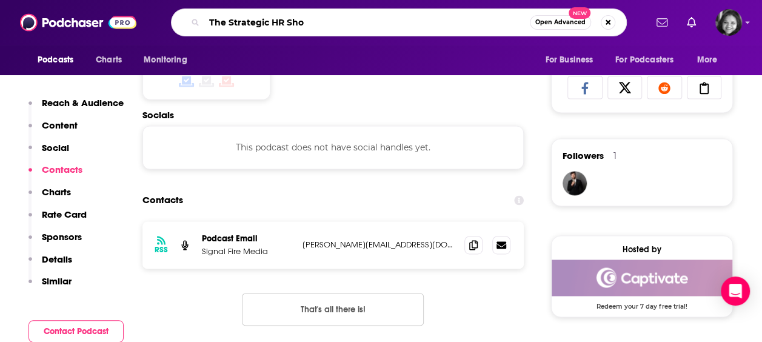
type input "The Strategic HR Show"
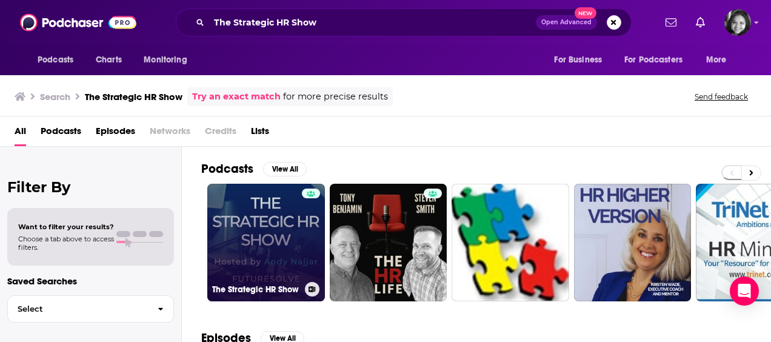
click at [226, 244] on link "The Strategic HR Show" at bounding box center [266, 243] width 118 height 118
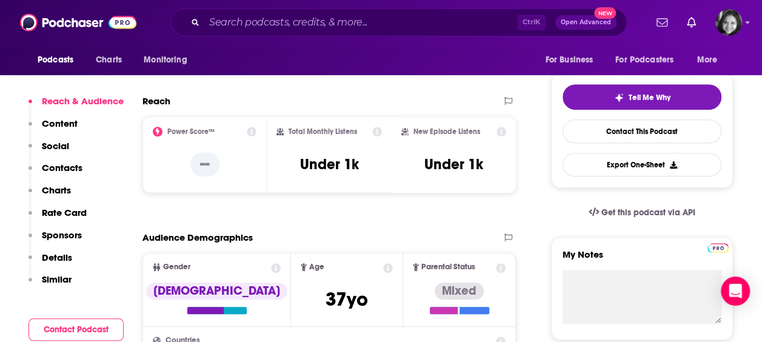
scroll to position [118, 0]
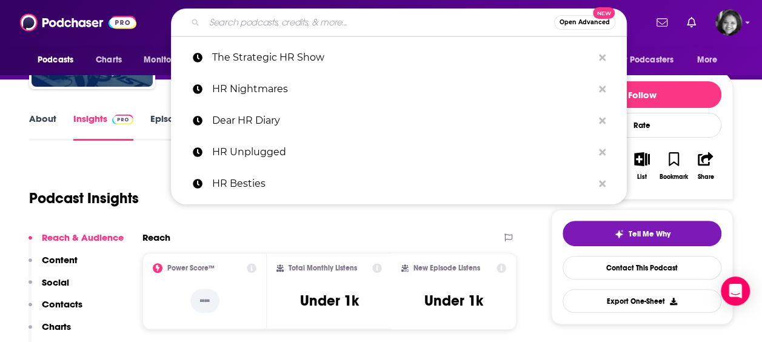
click at [352, 20] on input "Search podcasts, credits, & more..." at bounding box center [379, 22] width 350 height 19
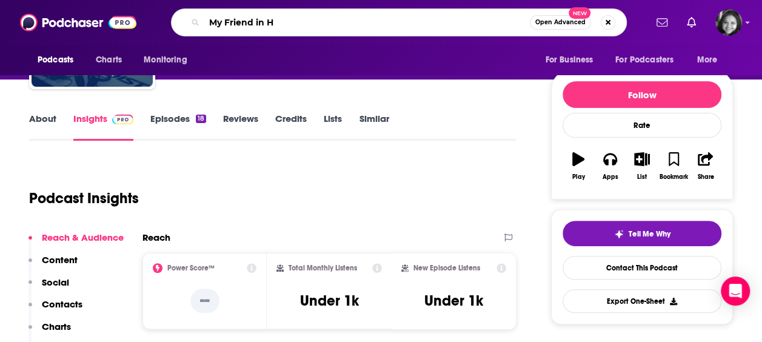
type input "My Friend in HR"
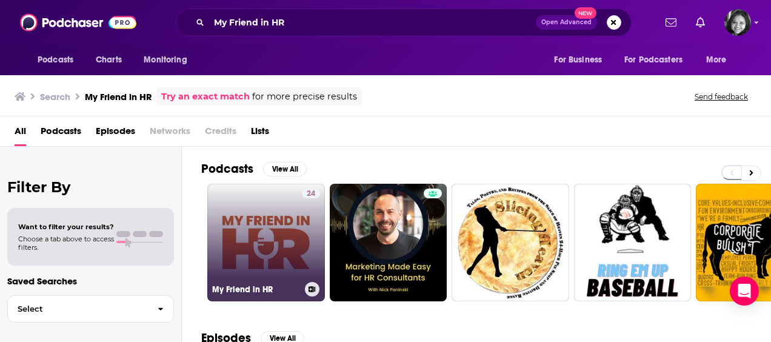
click at [278, 221] on link "24 My Friend in HR" at bounding box center [266, 243] width 118 height 118
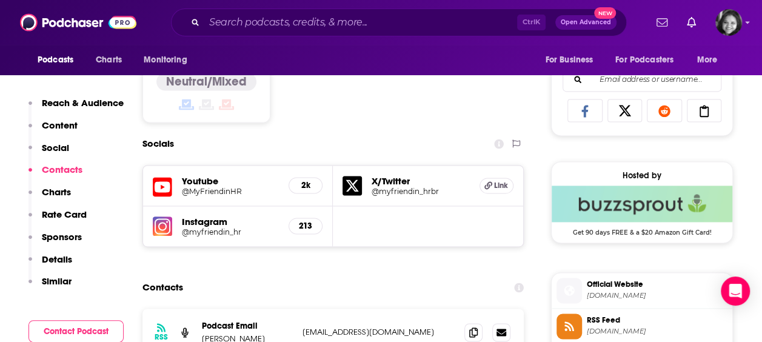
scroll to position [902, 0]
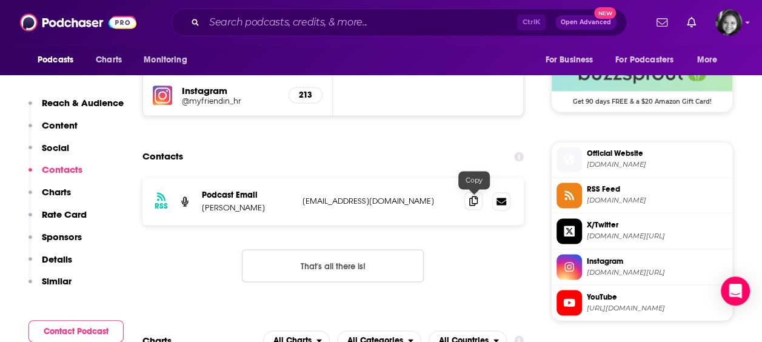
click at [474, 198] on icon at bounding box center [473, 201] width 8 height 10
click at [388, 30] on input "Search podcasts, credits, & more..." at bounding box center [360, 22] width 313 height 19
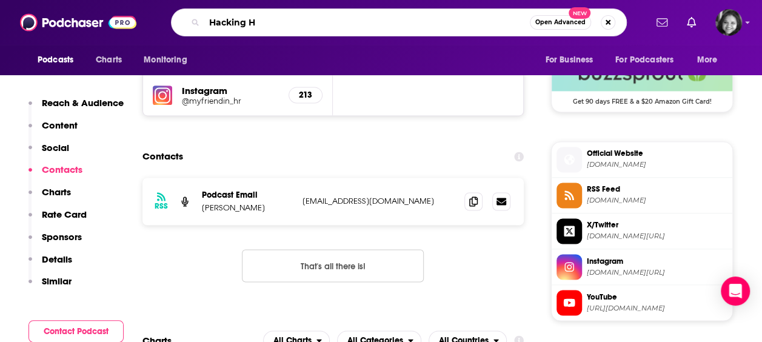
type input "Hacking HR"
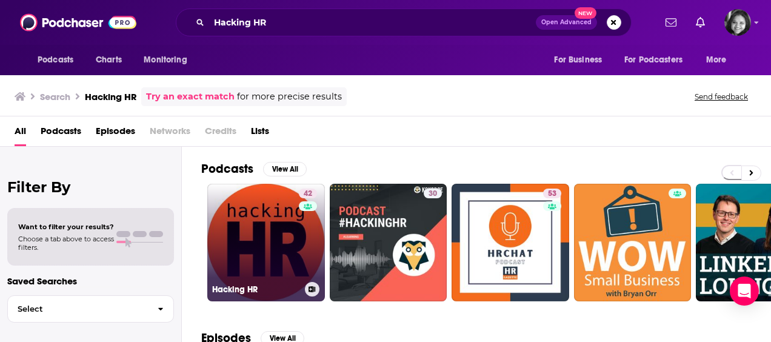
click at [294, 216] on link "42 Hacking HR" at bounding box center [266, 243] width 118 height 118
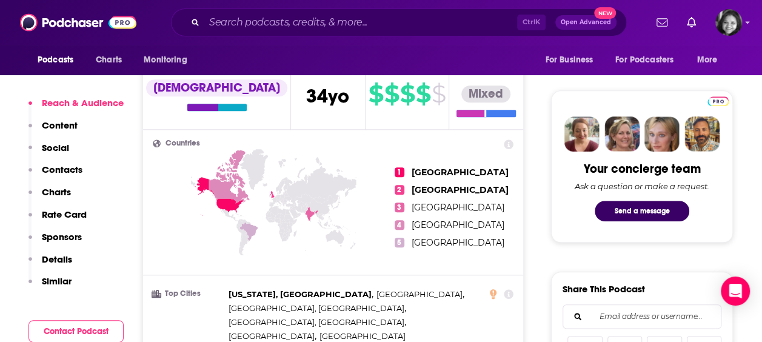
scroll to position [297, 0]
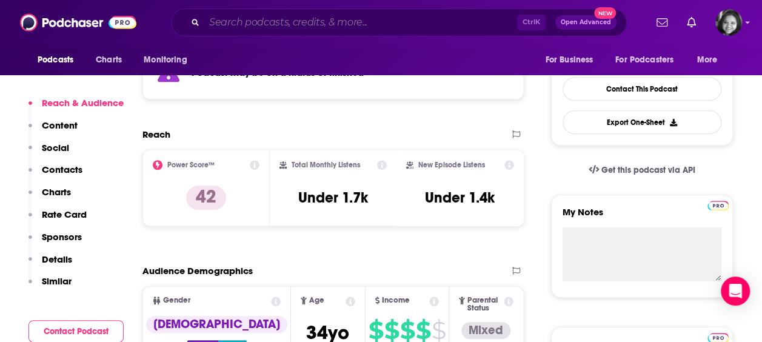
click at [298, 25] on input "Search podcasts, credits, & more..." at bounding box center [360, 22] width 313 height 19
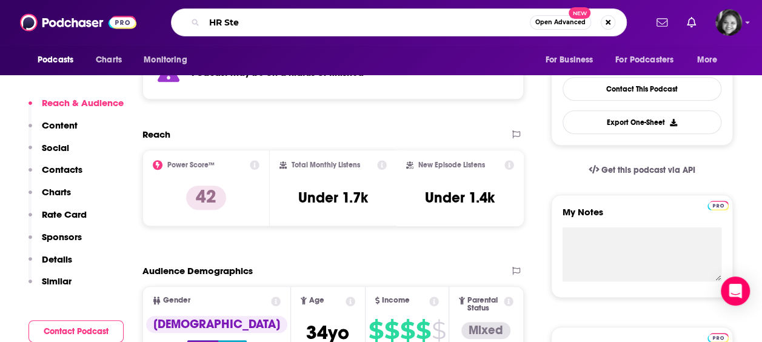
type input "HR Stew"
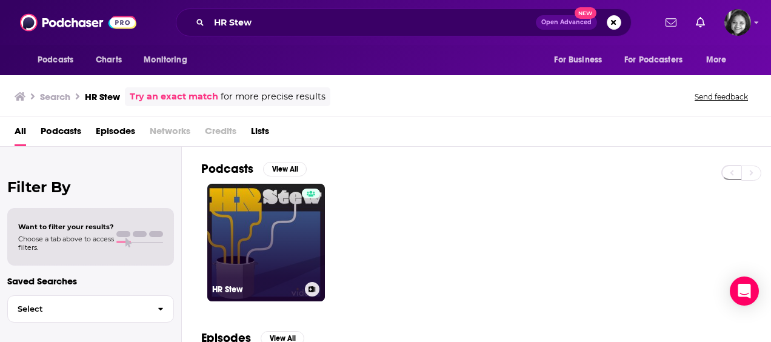
click at [232, 266] on link "HR Stew" at bounding box center [266, 243] width 118 height 118
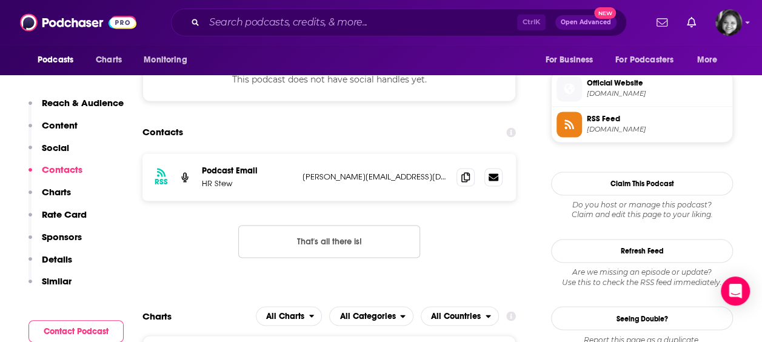
scroll to position [868, 0]
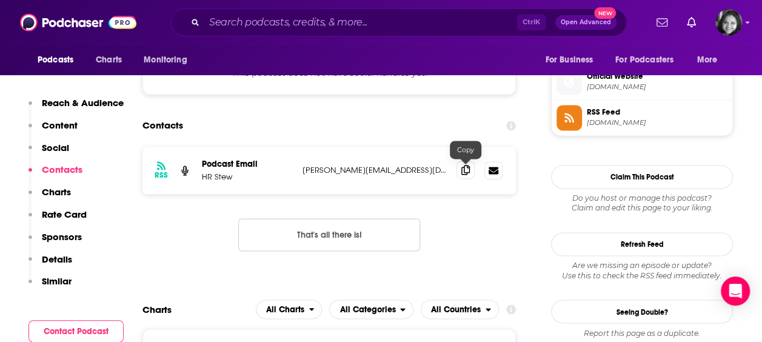
click at [468, 173] on icon at bounding box center [465, 170] width 8 height 10
click at [312, 23] on input "Search podcasts, credits, & more..." at bounding box center [360, 22] width 313 height 19
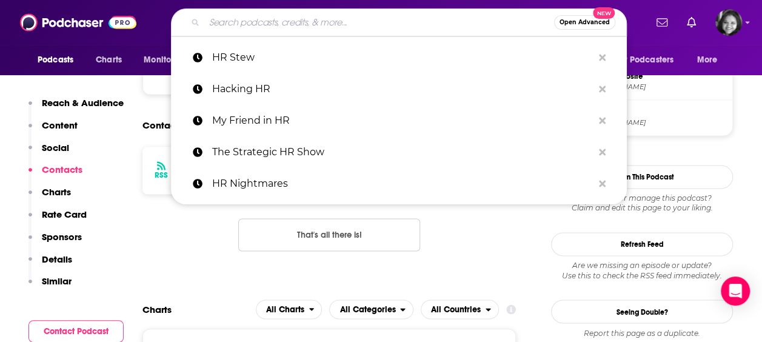
paste input "Talent Champions with [PERSON_NAME]"
type input "Talent Champions with [PERSON_NAME]"
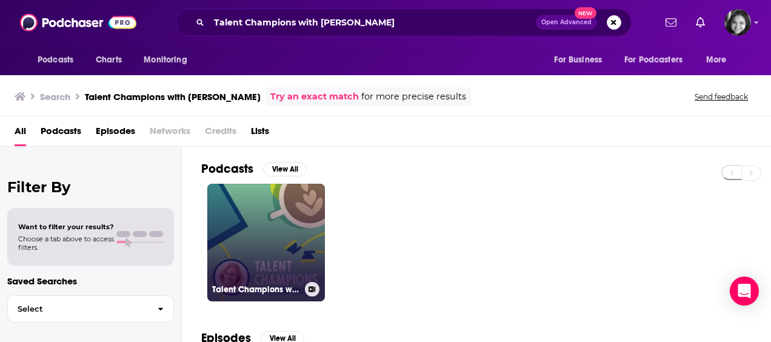
click at [262, 232] on link "Talent Champions with [PERSON_NAME]" at bounding box center [266, 243] width 118 height 118
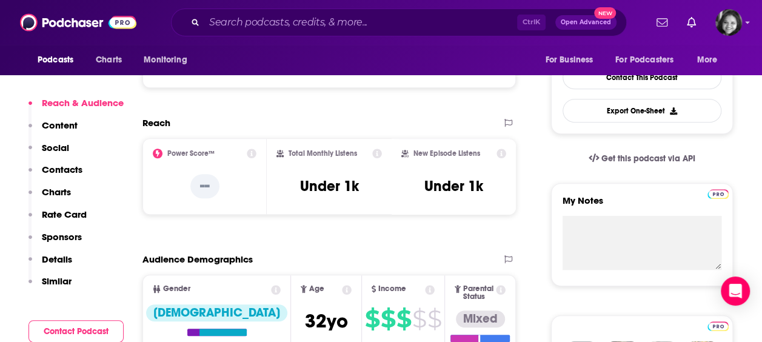
scroll to position [288, 0]
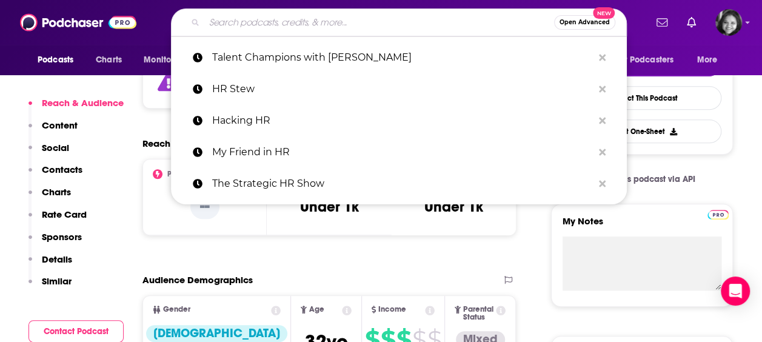
click at [357, 22] on input "Search podcasts, credits, & more..." at bounding box center [379, 22] width 350 height 19
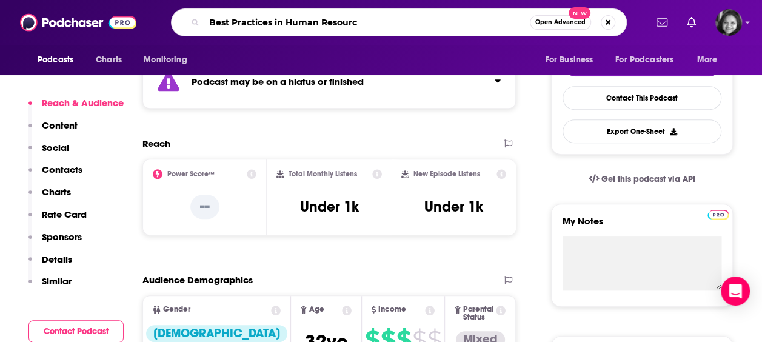
type input "Best Practices in Human Resource"
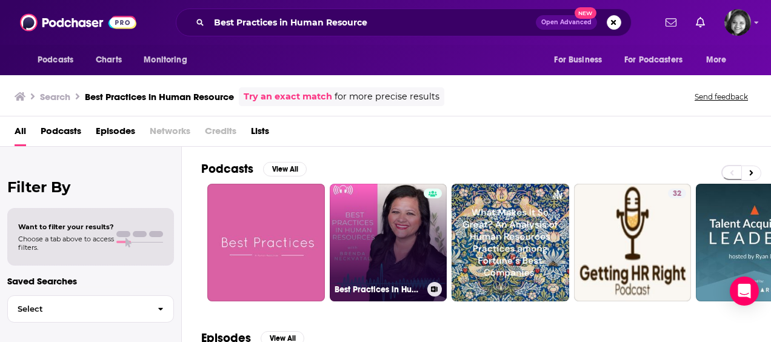
click at [388, 223] on link "Best Practices in Human Resources" at bounding box center [389, 243] width 118 height 118
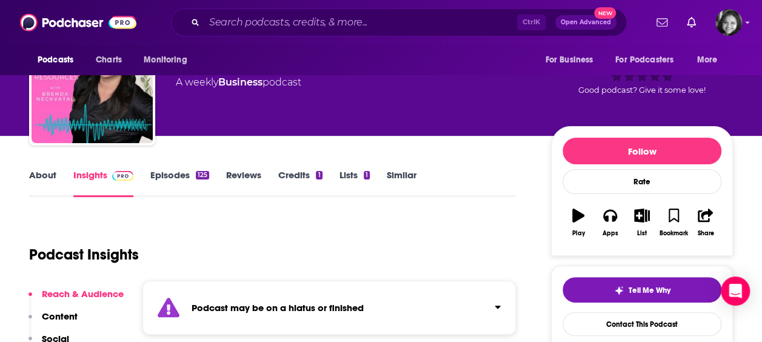
scroll to position [69, 0]
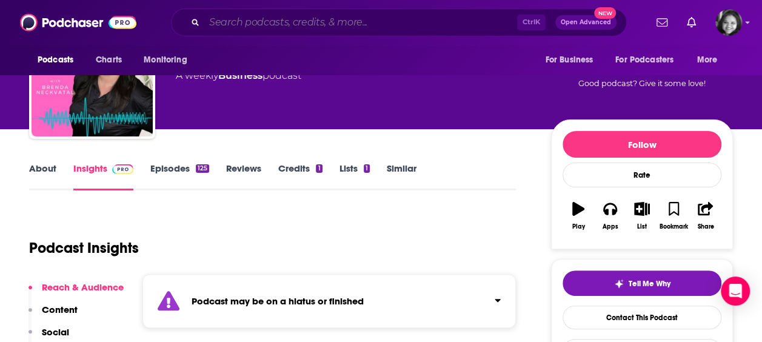
click at [248, 18] on input "Search podcasts, credits, & more..." at bounding box center [360, 22] width 313 height 19
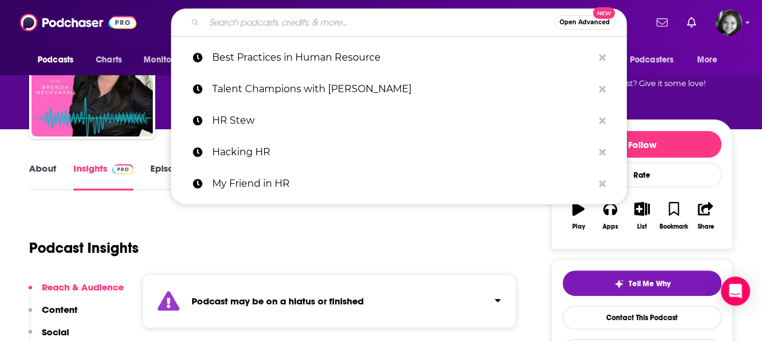
paste input "NetWorkWise Presents: Who's Who in HR"
type input "NetWorkWise Presents: Who's Who in HR"
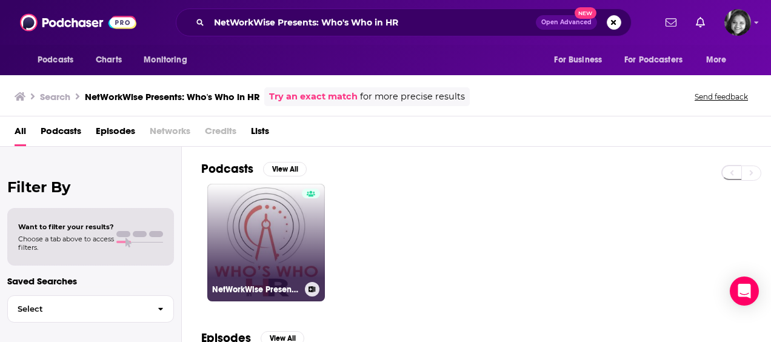
click at [253, 240] on link "NetWorkWise Presents: Who's Who in HR" at bounding box center [266, 243] width 118 height 118
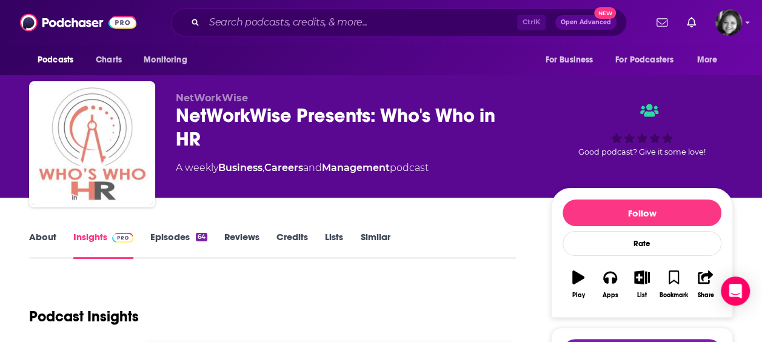
scroll to position [156, 0]
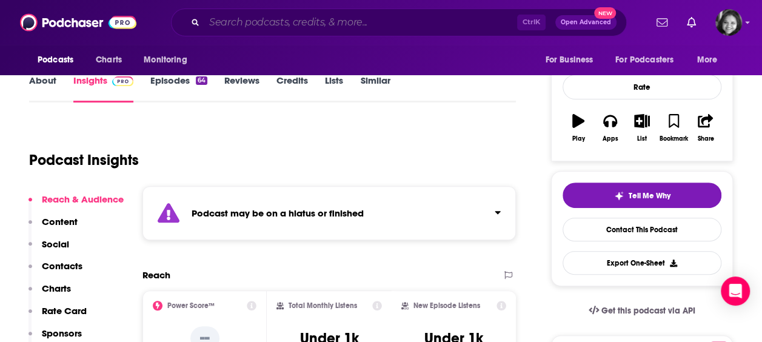
click at [286, 27] on input "Search podcasts, credits, & more..." at bounding box center [360, 22] width 313 height 19
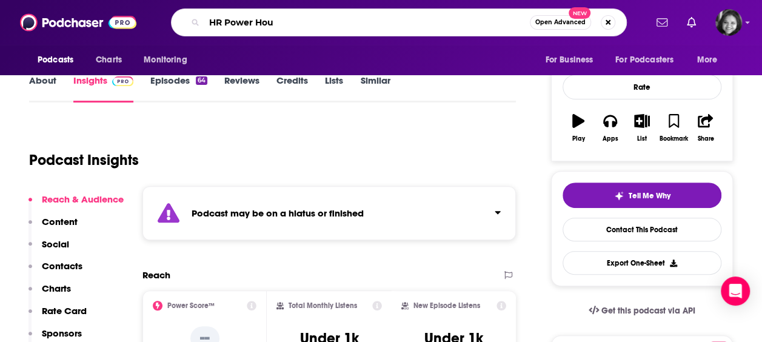
type input "HR Power Hour"
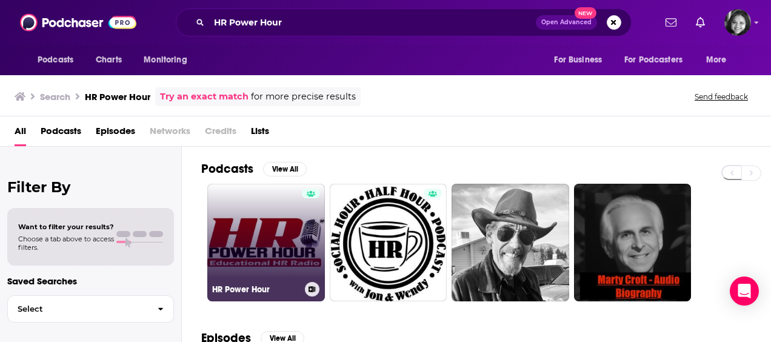
click at [230, 227] on link "HR Power Hour" at bounding box center [266, 243] width 118 height 118
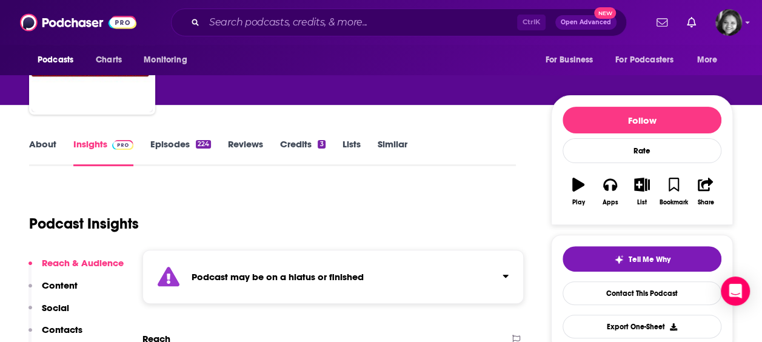
scroll to position [127, 0]
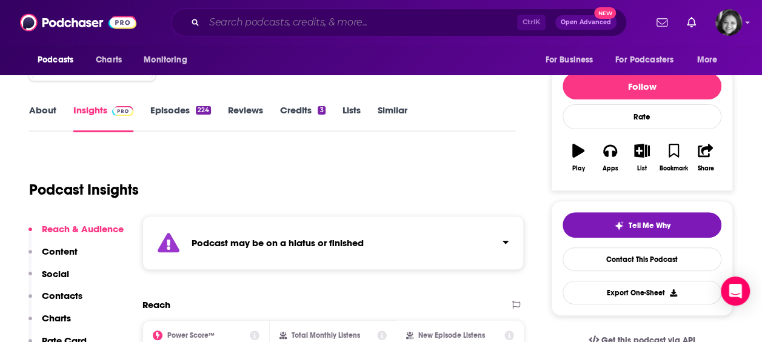
click at [354, 25] on input "Search podcasts, credits, & more..." at bounding box center [360, 22] width 313 height 19
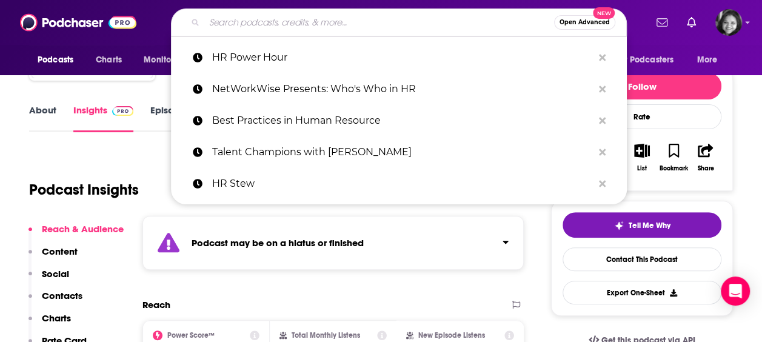
paste input "So You Want To Work In HR"
type input "So You Want To Work In HR"
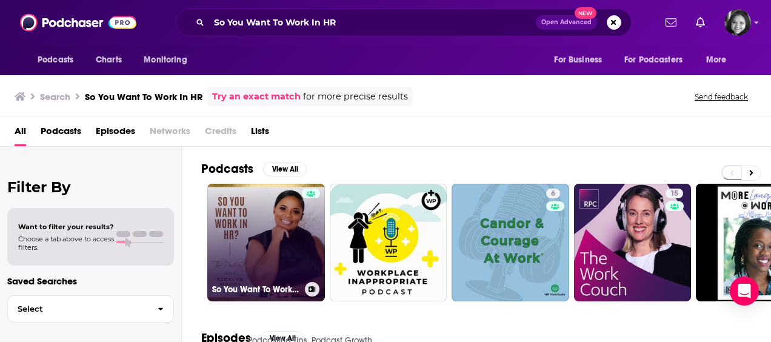
click at [290, 228] on link "So You Want To Work In HR" at bounding box center [266, 243] width 118 height 118
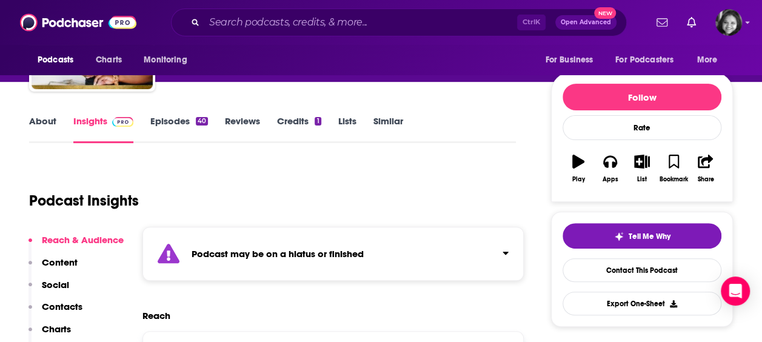
scroll to position [149, 0]
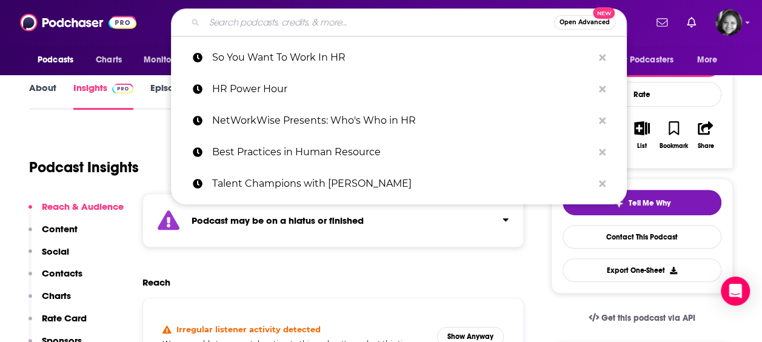
click at [437, 22] on input "Search podcasts, credits, & more..." at bounding box center [379, 22] width 350 height 19
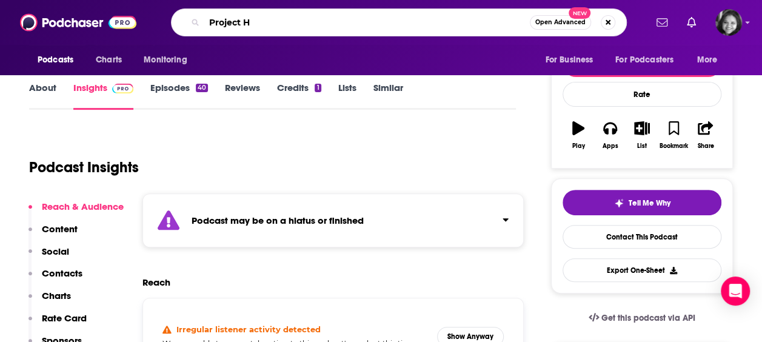
type input "Project HR"
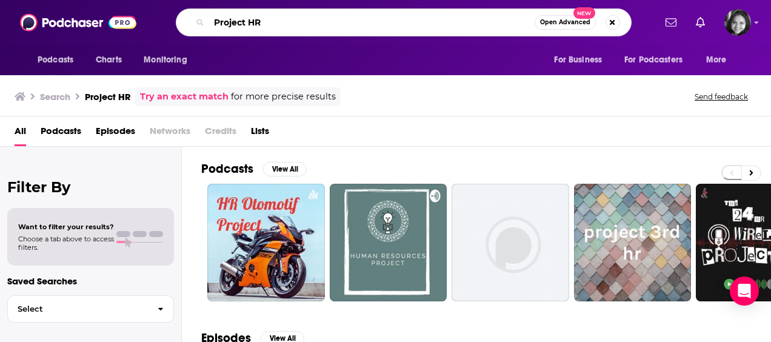
click at [249, 22] on input "Project HR" at bounding box center [372, 22] width 326 height 19
type input "ProjectHR"
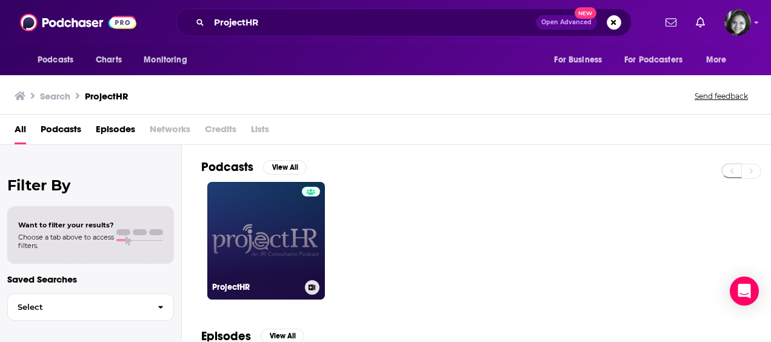
click at [218, 233] on link "ProjectHR" at bounding box center [266, 241] width 118 height 118
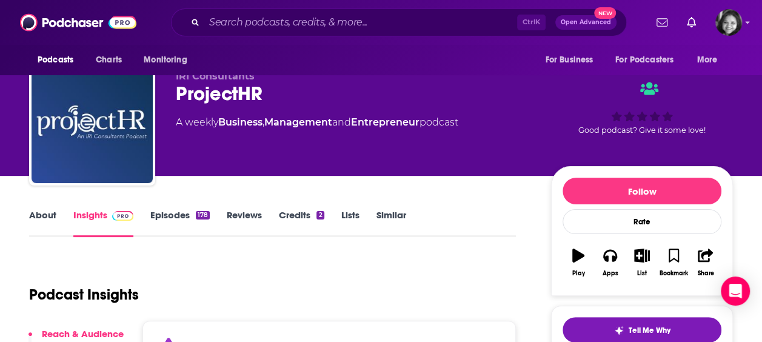
scroll to position [122, 0]
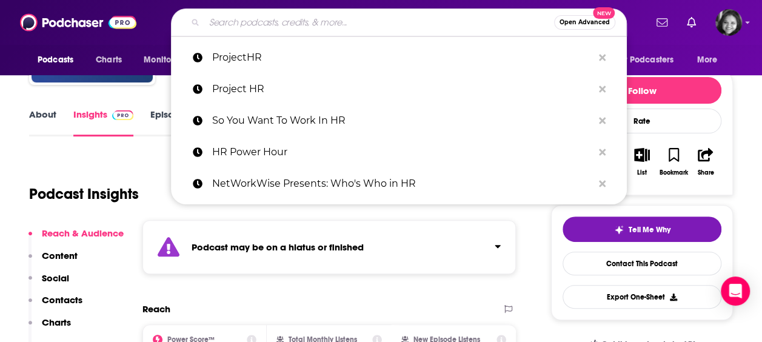
click at [284, 19] on input "Search podcasts, credits, & more..." at bounding box center [379, 22] width 350 height 19
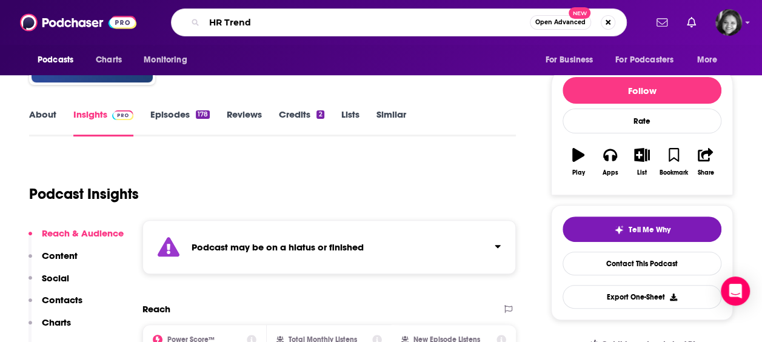
type input "HR Trends"
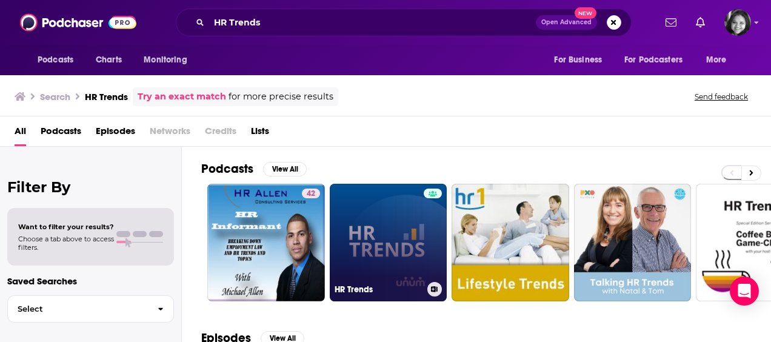
click at [343, 223] on link "HR Trends" at bounding box center [389, 243] width 118 height 118
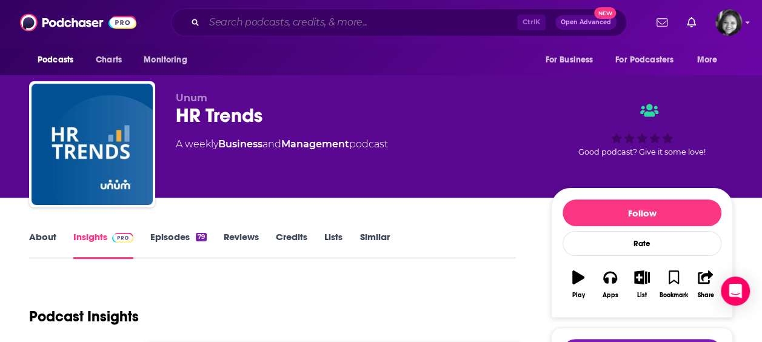
click at [306, 23] on input "Search podcasts, credits, & more..." at bounding box center [360, 22] width 313 height 19
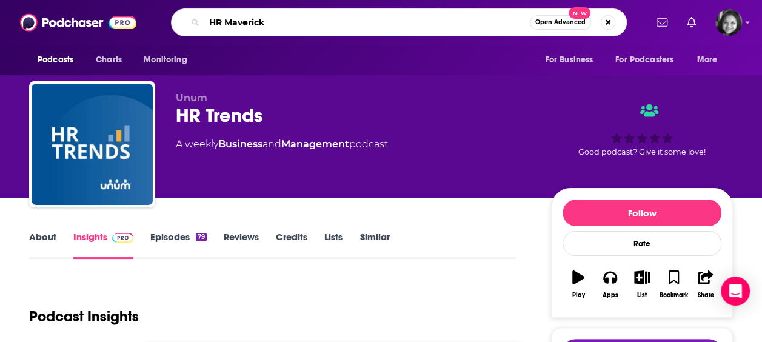
type input "HR Mavericks"
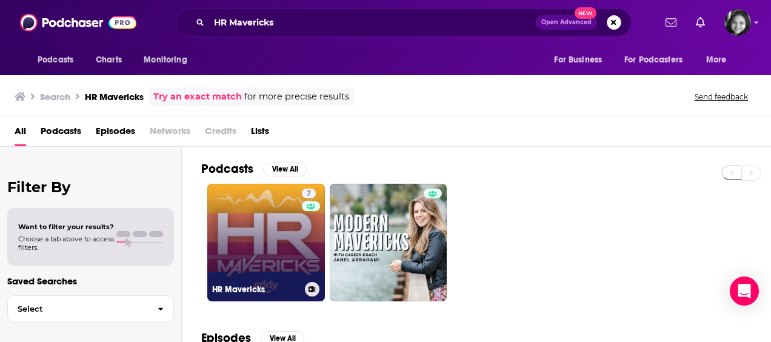
click at [240, 235] on link "7 HR Mavericks" at bounding box center [266, 243] width 118 height 118
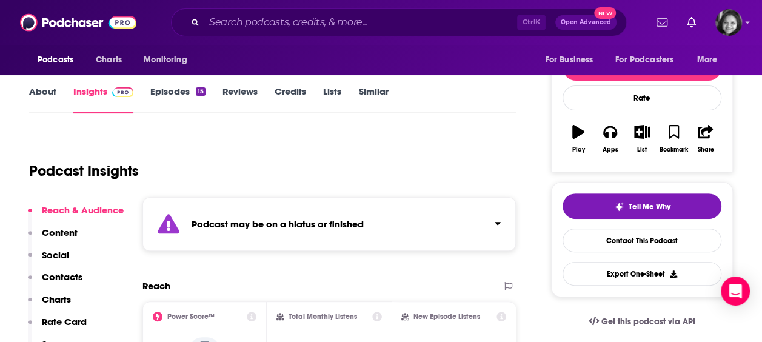
scroll to position [154, 0]
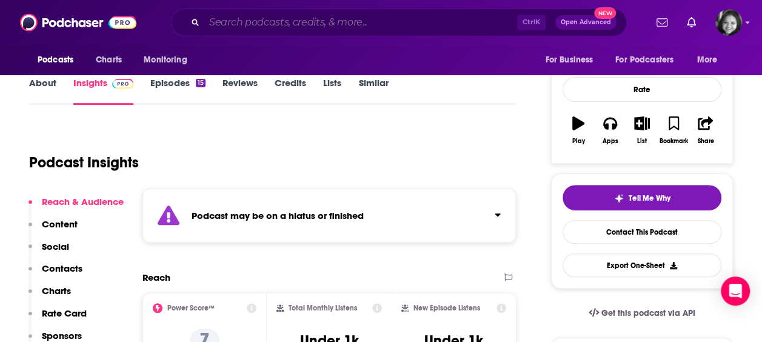
click at [316, 25] on input "Search podcasts, credits, & more..." at bounding box center [360, 22] width 313 height 19
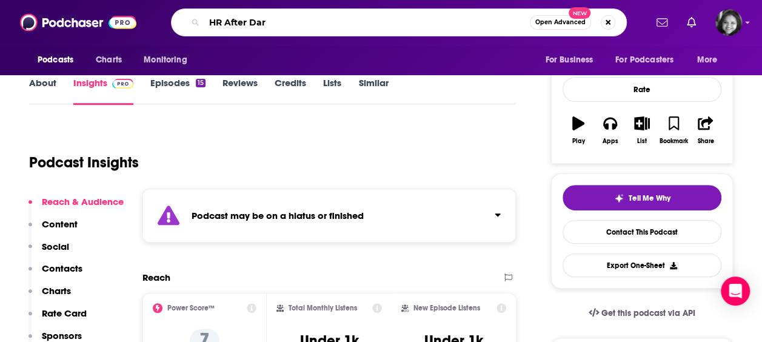
type input "HR After Dark"
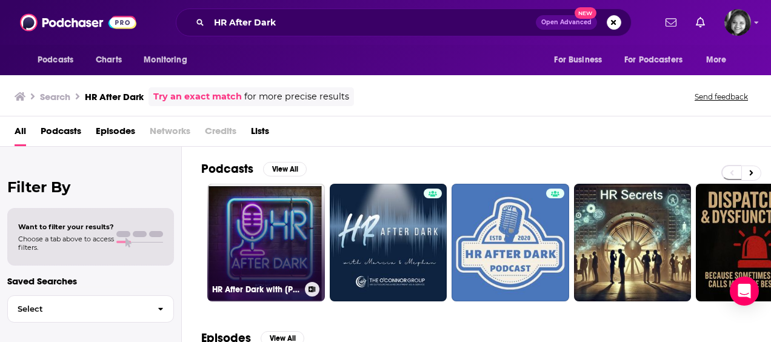
click at [263, 222] on link "HR After Dark with [PERSON_NAME]" at bounding box center [266, 243] width 118 height 118
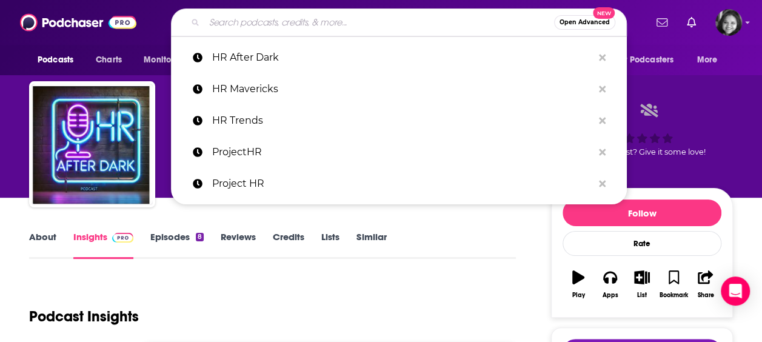
click at [415, 28] on input "Search podcasts, credits, & more..." at bounding box center [379, 22] width 350 height 19
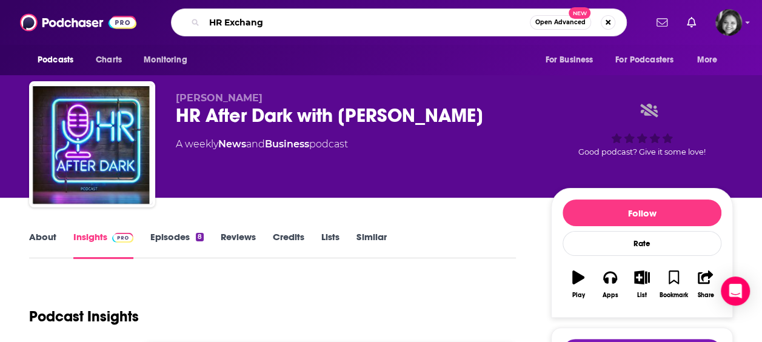
type input "HR Exchange"
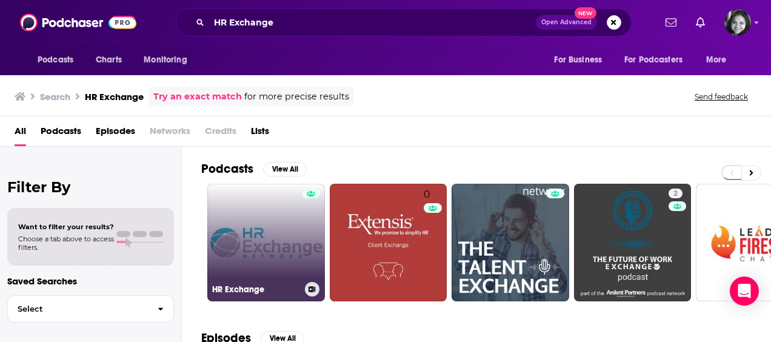
click at [292, 255] on link "HR Exchange" at bounding box center [266, 243] width 118 height 118
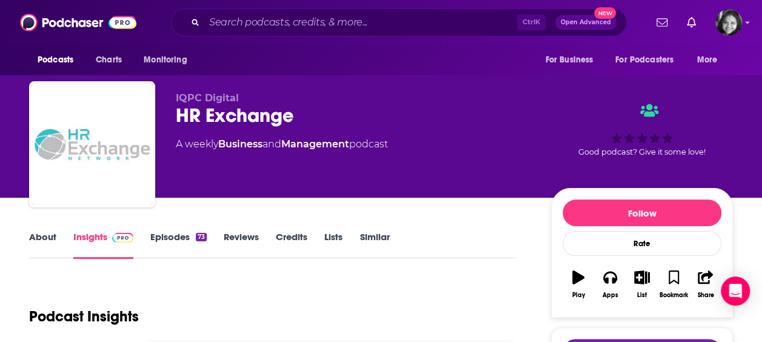
scroll to position [299, 0]
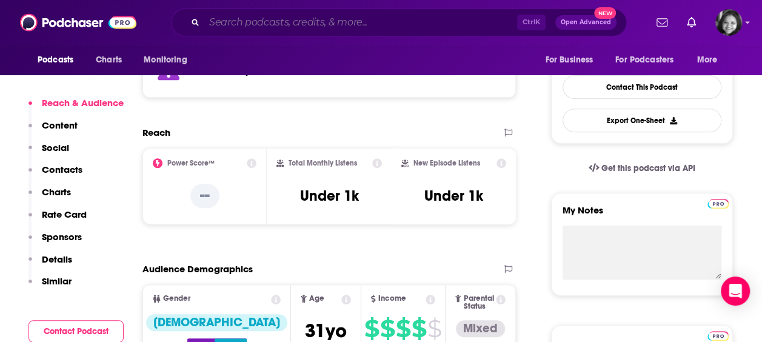
click at [280, 25] on input "Search podcasts, credits, & more..." at bounding box center [360, 22] width 313 height 19
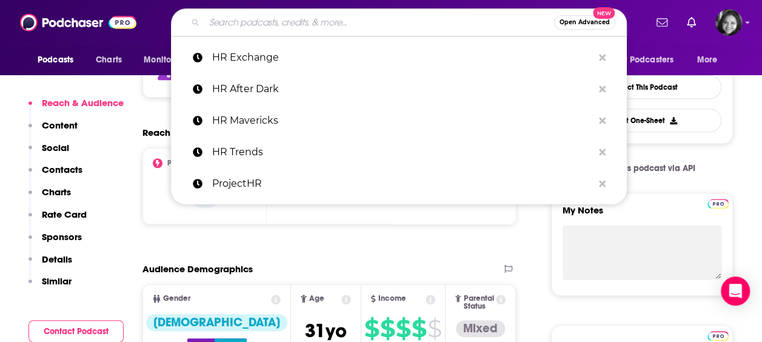
paste input "HR Rescue: Human Resource Solutions for Small Business"
type input "HR Rescue: Human Resource Solutions for Small Business"
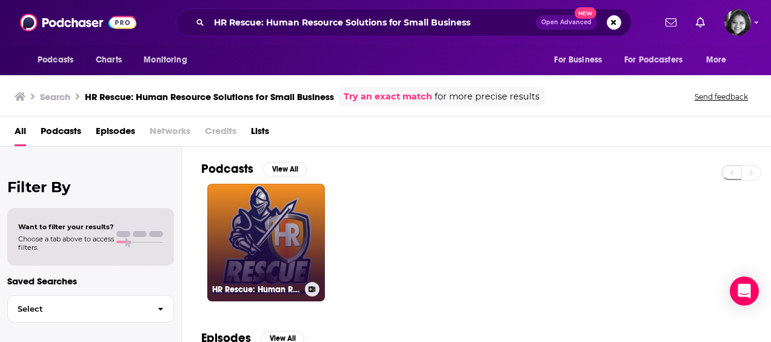
click at [226, 244] on link "HR Rescue: Human Resource Solutions for Small Business" at bounding box center [266, 243] width 118 height 118
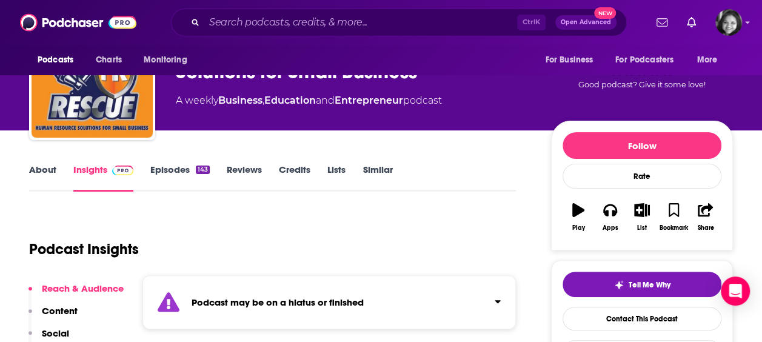
scroll to position [84, 0]
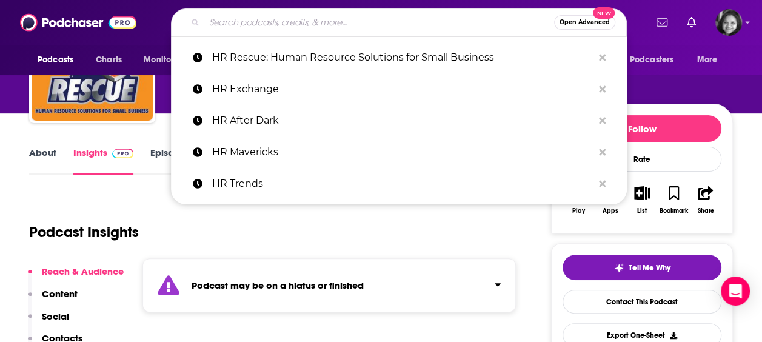
click at [349, 27] on input "Search podcasts, credits, & more..." at bounding box center [379, 22] width 350 height 19
paste input "Hey Rising Leader: A Podcast for Young HR Pros"
type input "Hey Rising Leader: A Podcast for Young HR Pros"
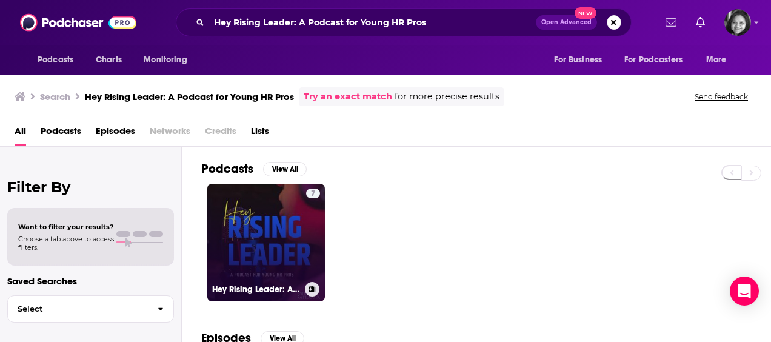
click at [272, 213] on link "7 Hey Rising Leader: A Podcast for Young HR Pros" at bounding box center [266, 243] width 118 height 118
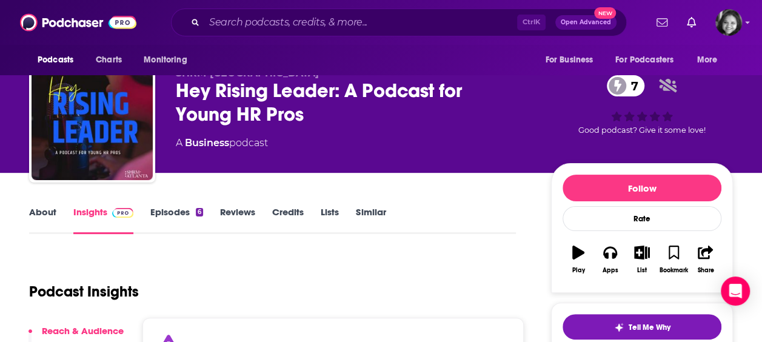
scroll to position [62, 0]
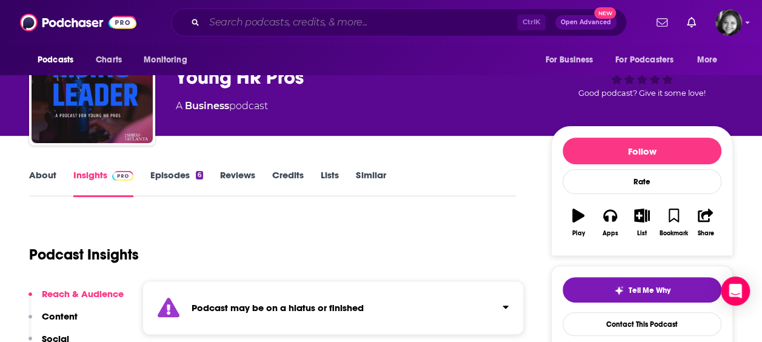
click at [271, 23] on input "Search podcasts, credits, & more..." at bounding box center [360, 22] width 313 height 19
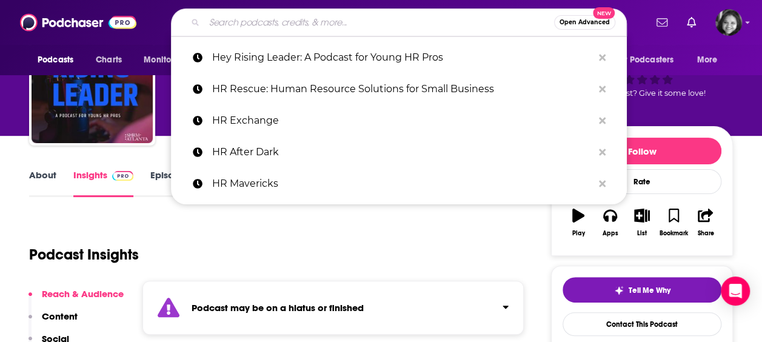
paste input "The Employee Cycle Podcast for HR Leaders"
type input "The Employee Cycle Podcast for HR Leaders"
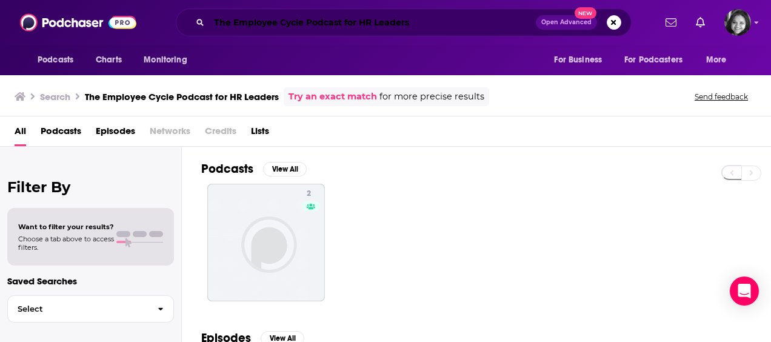
click at [342, 20] on input "The Employee Cycle Podcast for HR Leaders" at bounding box center [372, 22] width 327 height 19
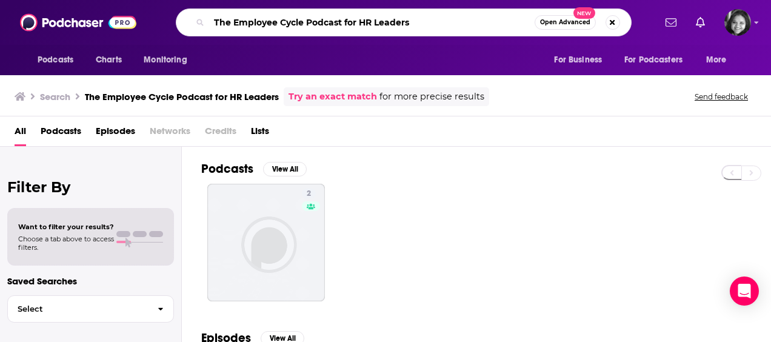
click at [342, 20] on input "The Employee Cycle Podcast for HR Leaders" at bounding box center [372, 22] width 326 height 19
type input "HR Tea"
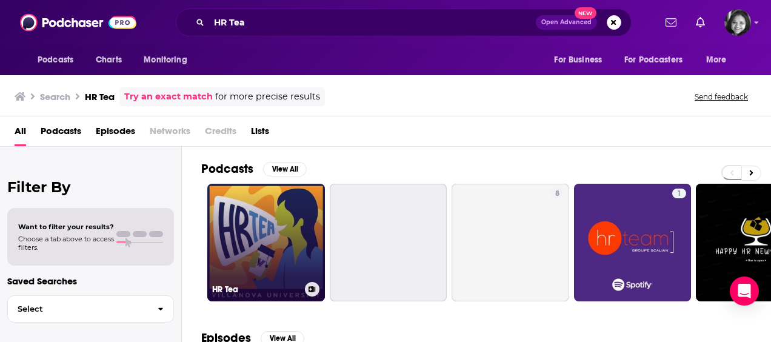
click at [264, 211] on link "HR Tea" at bounding box center [266, 243] width 118 height 118
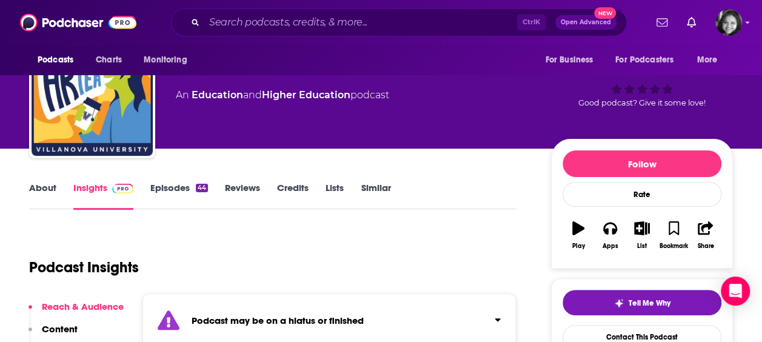
scroll to position [65, 0]
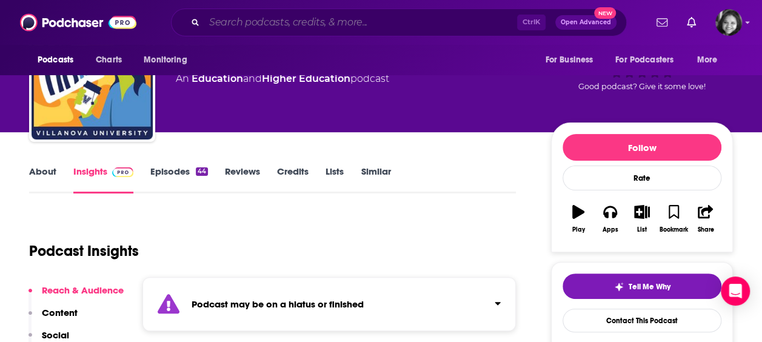
click at [306, 22] on input "Search podcasts, credits, & more..." at bounding box center [360, 22] width 313 height 19
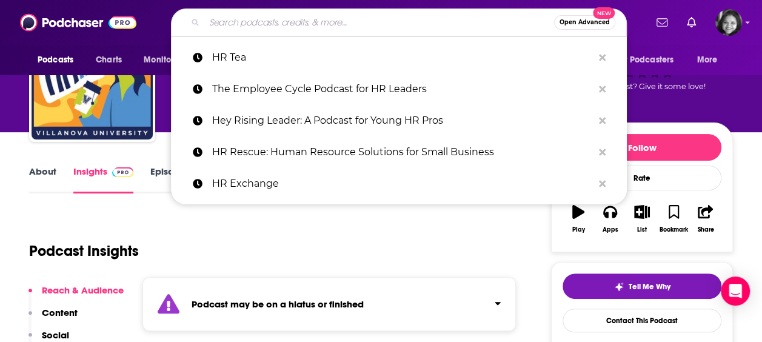
paste input "Talking HR Compliance — A Small Business Podcast"
type input "Talking HR Compliance — A Small Business Podcast"
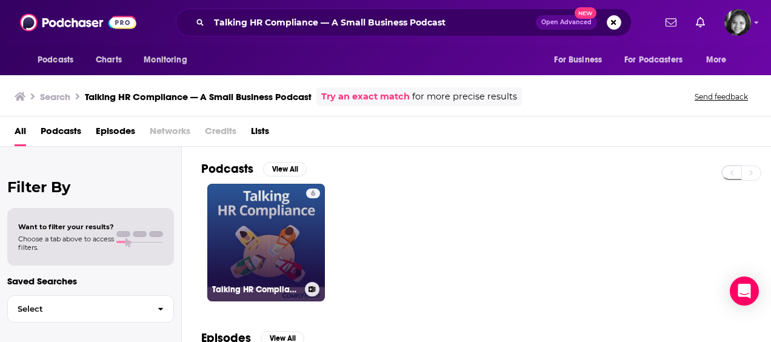
click at [296, 232] on link "6 Talking HR Compliance — A Small Business Podcast" at bounding box center [266, 243] width 118 height 118
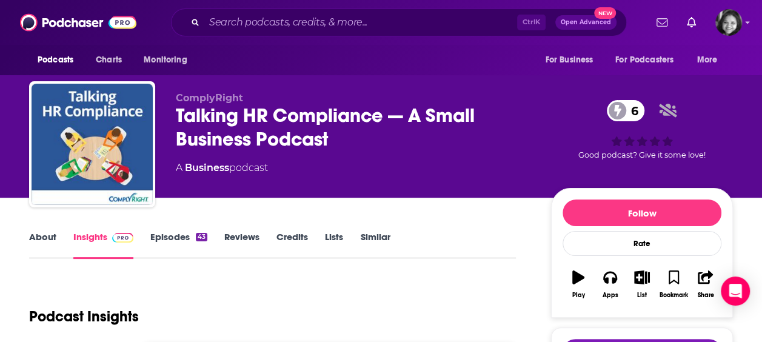
scroll to position [56, 0]
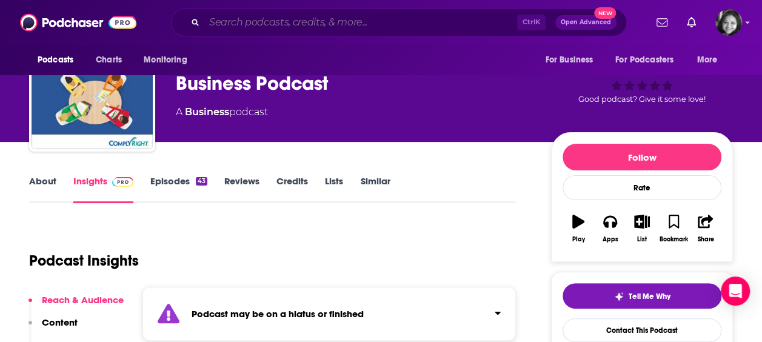
click at [374, 27] on input "Search podcasts, credits, & more..." at bounding box center [360, 22] width 313 height 19
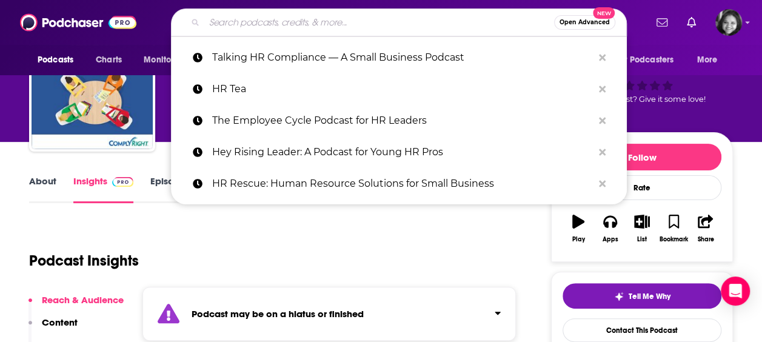
paste input "B2B Nation: HR"
type input "B2B Nation: HR"
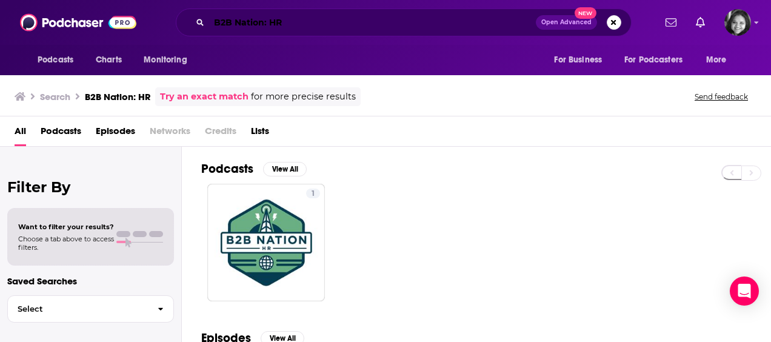
click at [315, 25] on input "B2B Nation: HR" at bounding box center [372, 22] width 327 height 19
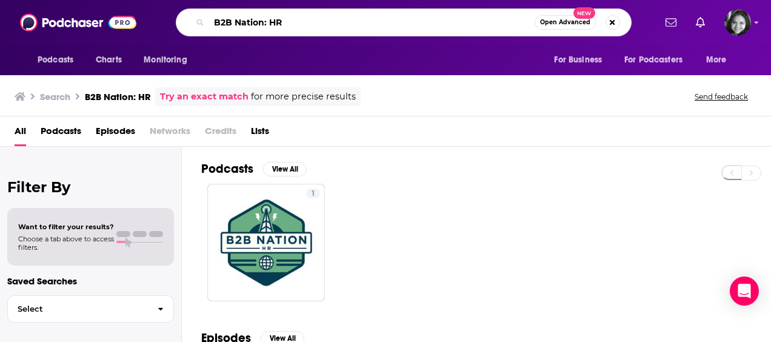
click at [315, 25] on input "B2B Nation: HR" at bounding box center [372, 22] width 326 height 19
paste input "Down the HR Rabbit Hole"
type input "Down the HR Rabbit Hole"
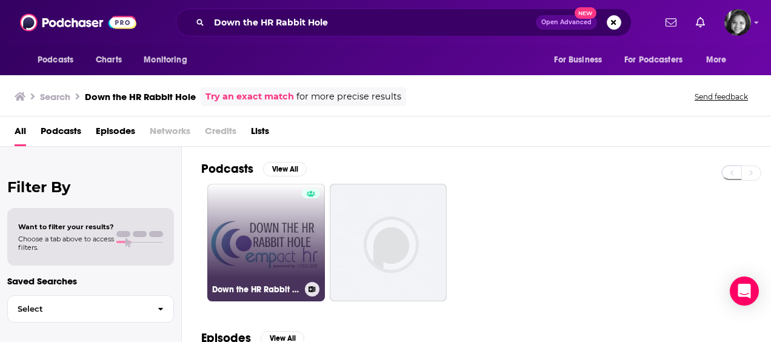
click at [257, 248] on link "Down the HR Rabbit Hole" at bounding box center [266, 243] width 118 height 118
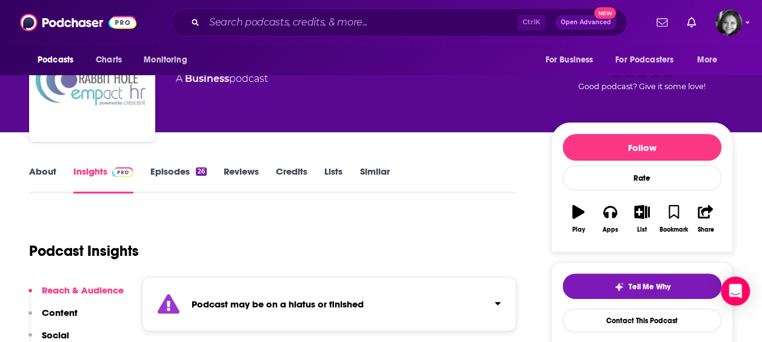
scroll to position [77, 0]
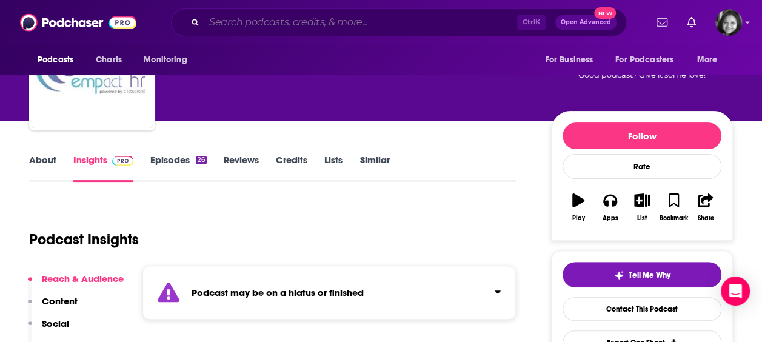
click at [220, 25] on input "Search podcasts, credits, & more..." at bounding box center [360, 22] width 313 height 19
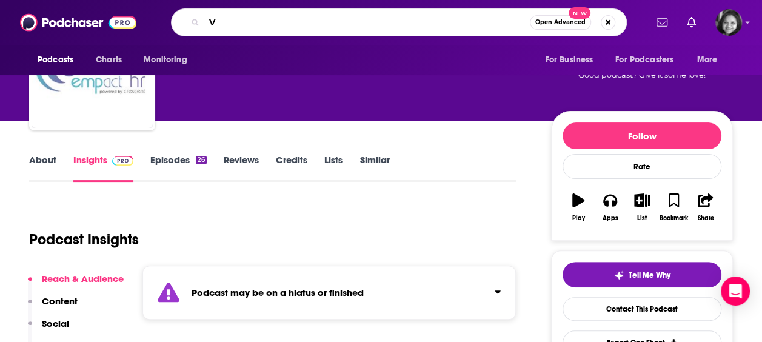
paste input "oices of HR"
type input "Voices of HR"
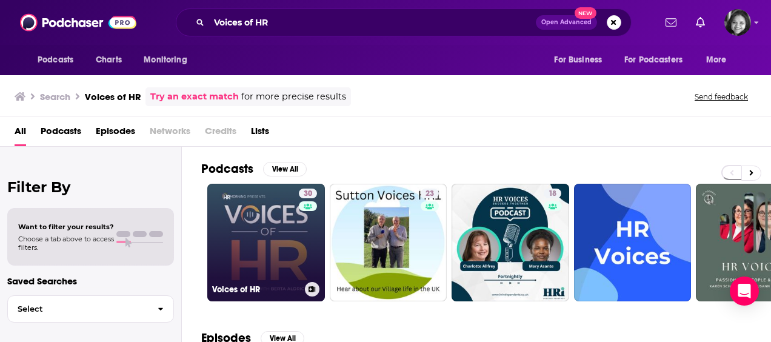
click at [245, 263] on link "30 Voices of HR" at bounding box center [266, 243] width 118 height 118
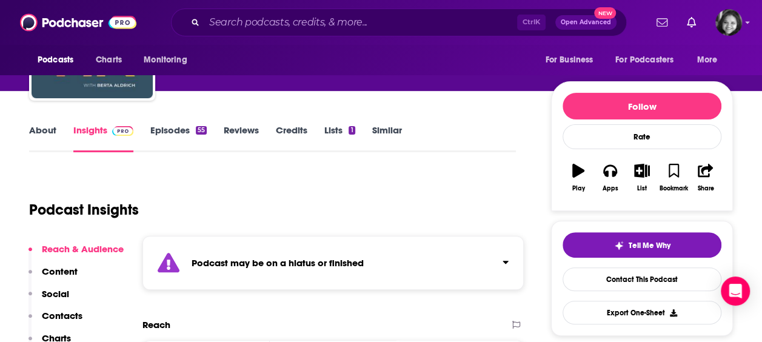
scroll to position [113, 0]
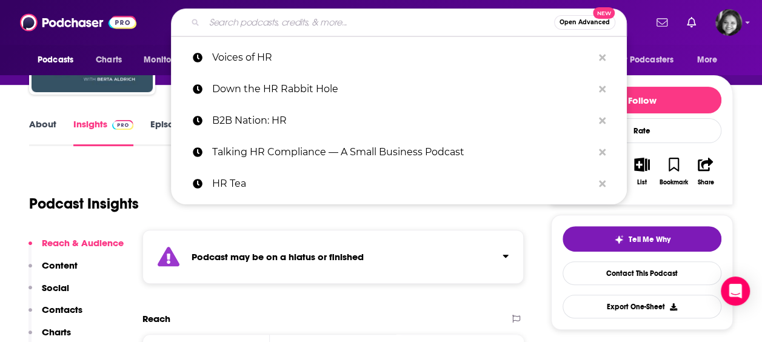
click at [355, 23] on input "Search podcasts, credits, & more..." at bounding box center [379, 22] width 350 height 19
paste input "HR You Kidding Me?!?"
type input "HR You Kidding Me?!?"
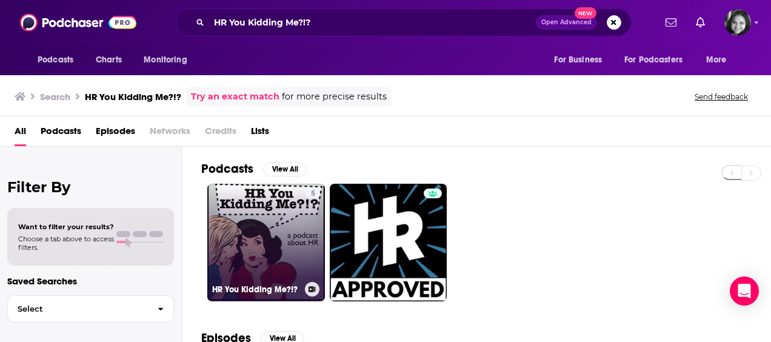
click at [274, 246] on link "5 HR You Kidding Me?!?" at bounding box center [266, 243] width 118 height 118
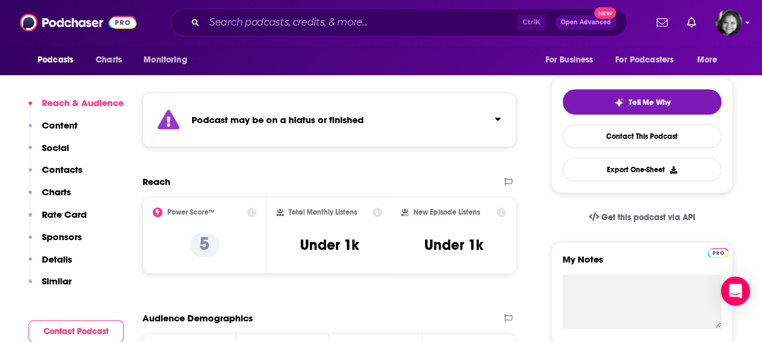
scroll to position [241, 0]
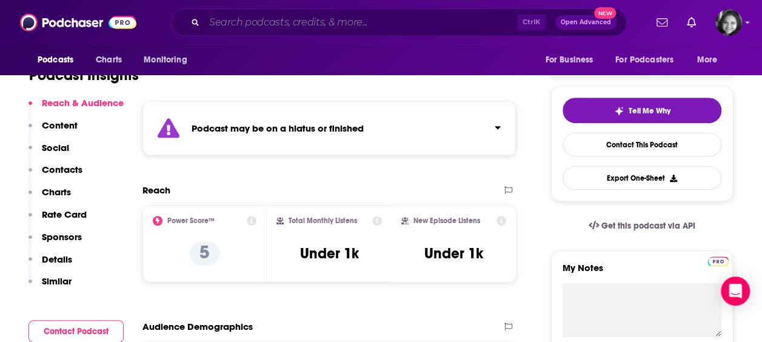
click at [359, 20] on input "Search podcasts, credits, & more..." at bounding box center [360, 22] width 313 height 19
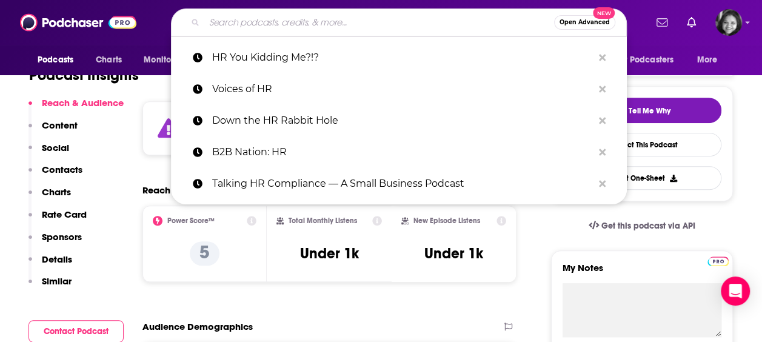
paste input "HR Solved"
type input "HR Solved"
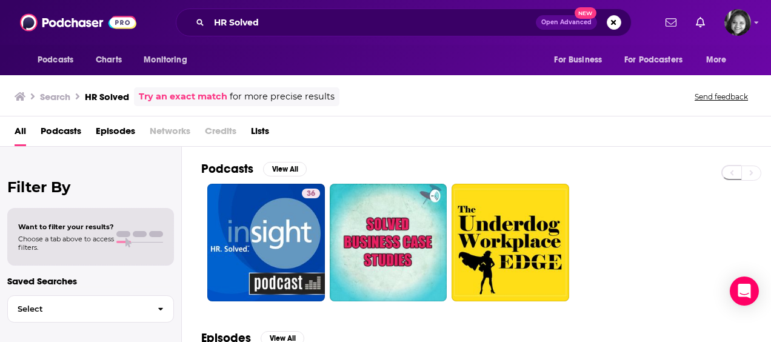
click at [398, 12] on div "HR Solved Open Advanced New" at bounding box center [404, 22] width 456 height 28
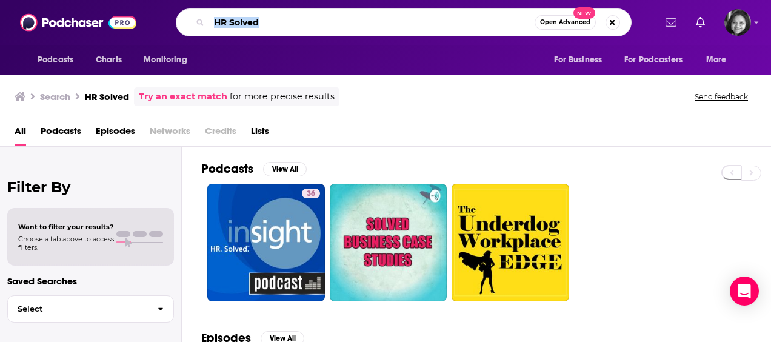
drag, startPoint x: 398, startPoint y: 12, endPoint x: 367, endPoint y: 22, distance: 33.2
click at [367, 22] on input "HR Solved" at bounding box center [372, 22] width 326 height 19
type input "H"
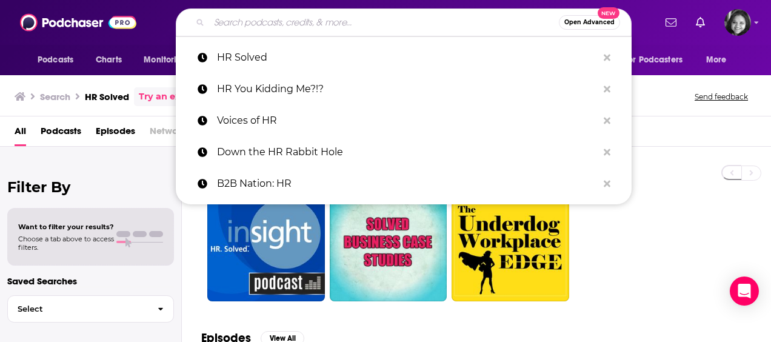
paste input "Everyday HR Podcast"
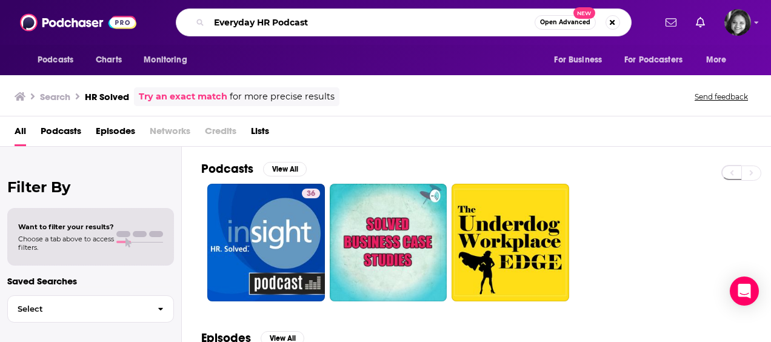
type input "Everyday HR Podcast"
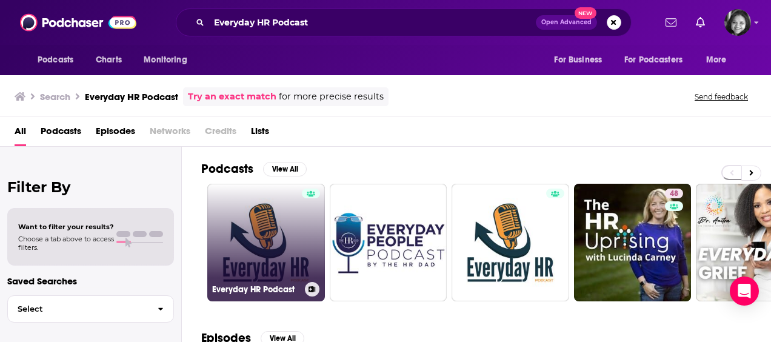
click at [255, 233] on link "Everyday HR Podcast" at bounding box center [266, 243] width 118 height 118
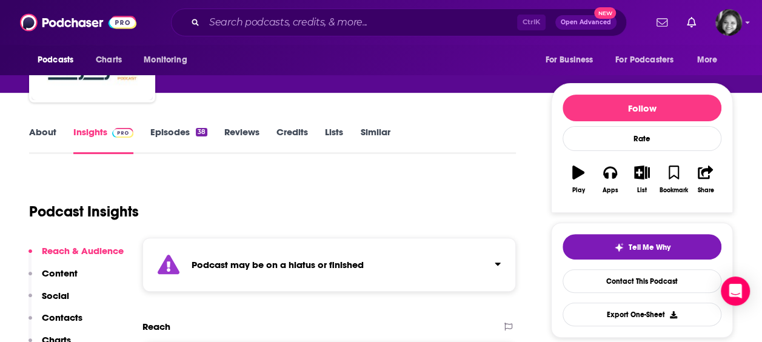
scroll to position [113, 0]
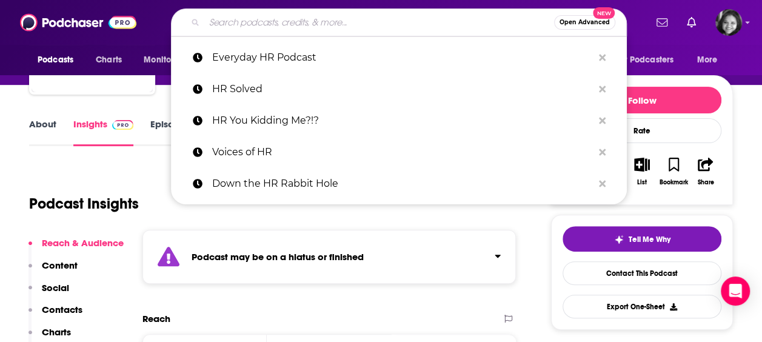
click at [372, 17] on input "Search podcasts, credits, & more..." at bounding box center [379, 22] width 350 height 19
paste input "Workhuman Radio"
type input "Workhuman Radio"
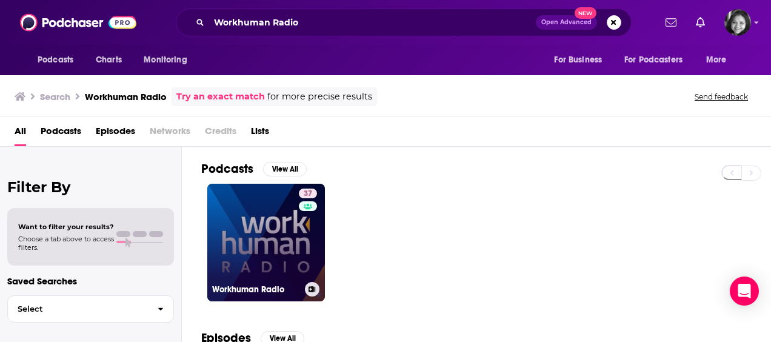
click at [274, 206] on link "37 Workhuman Radio" at bounding box center [266, 243] width 118 height 118
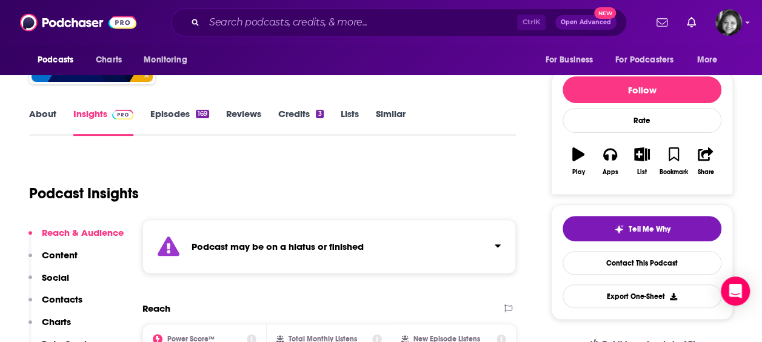
scroll to position [132, 0]
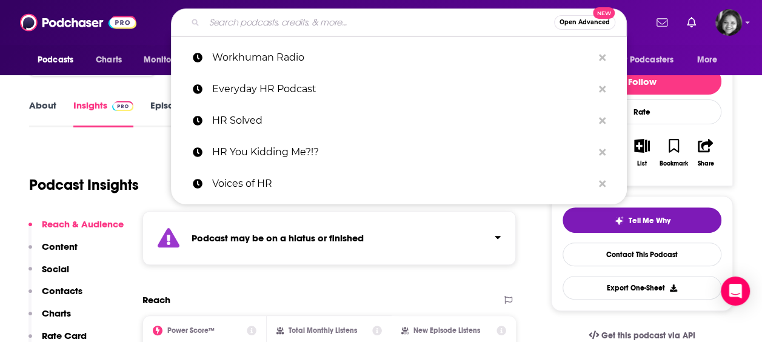
click at [318, 19] on input "Search podcasts, credits, & more..." at bounding box center [379, 22] width 350 height 19
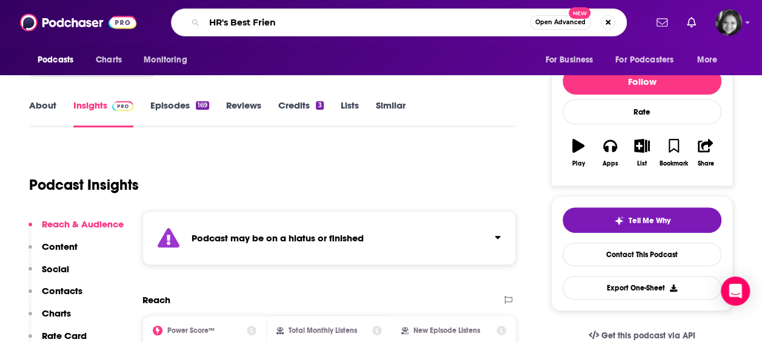
type input "HR's Best Friend"
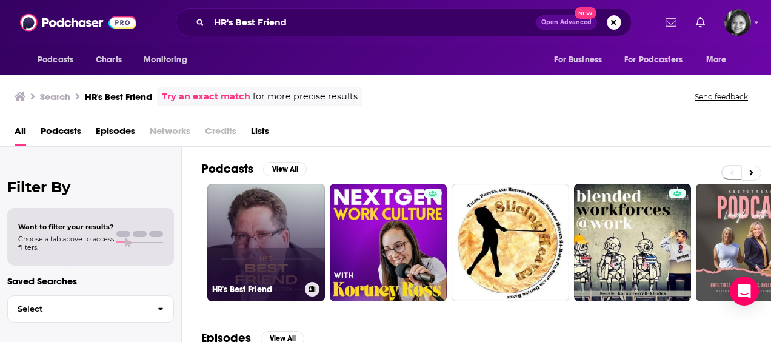
click at [252, 221] on link "HR's Best Friend" at bounding box center [266, 243] width 118 height 118
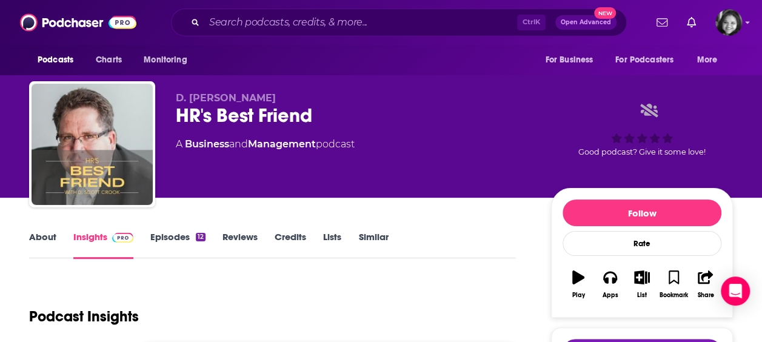
scroll to position [89, 0]
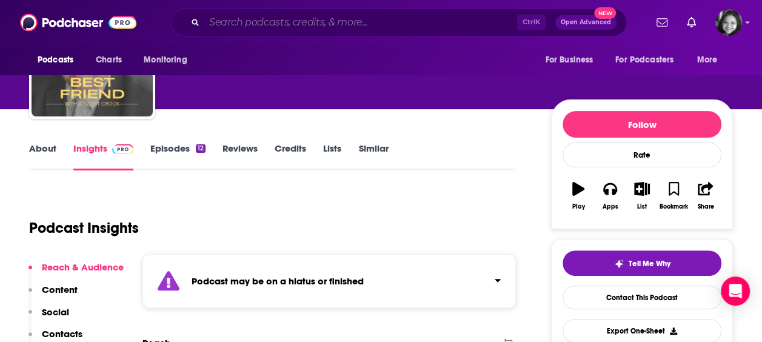
click at [325, 23] on input "Search podcasts, credits, & more..." at bounding box center [360, 22] width 313 height 19
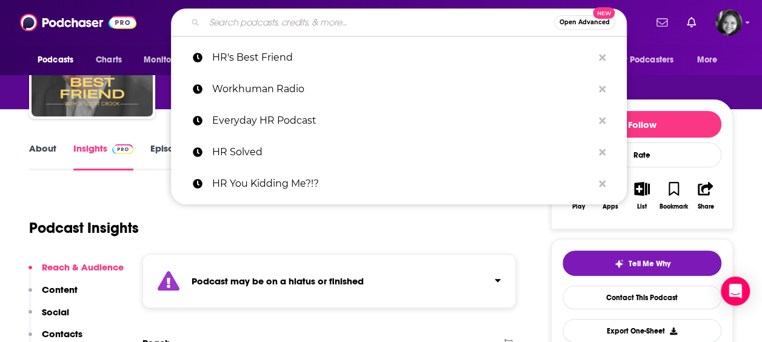
paste input "The 'H' In HR Podcast!"
type input "The 'H' In HR Podcast!"
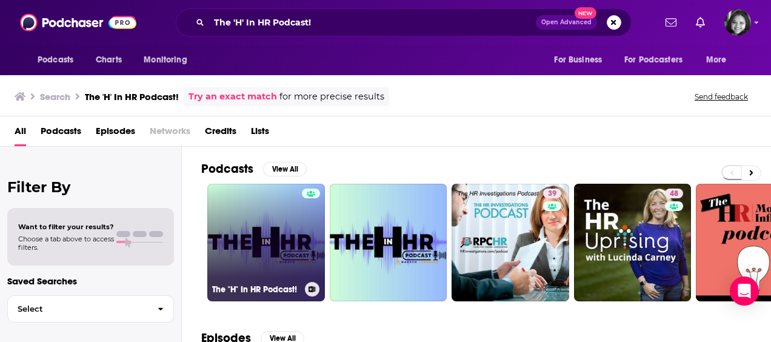
click at [284, 224] on link "The "H" In HR Podcast!" at bounding box center [266, 243] width 118 height 118
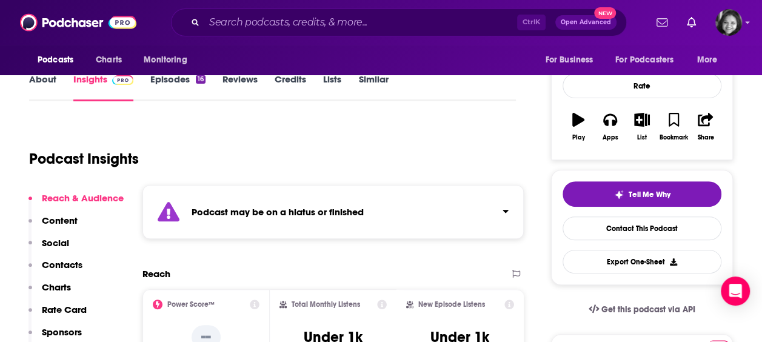
scroll to position [133, 0]
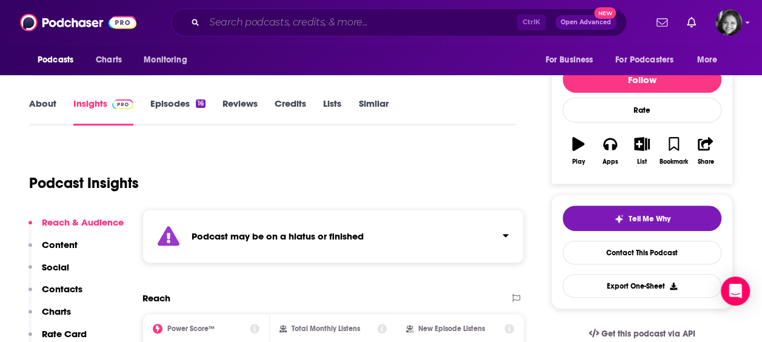
click at [399, 27] on input "Search podcasts, credits, & more..." at bounding box center [360, 22] width 313 height 19
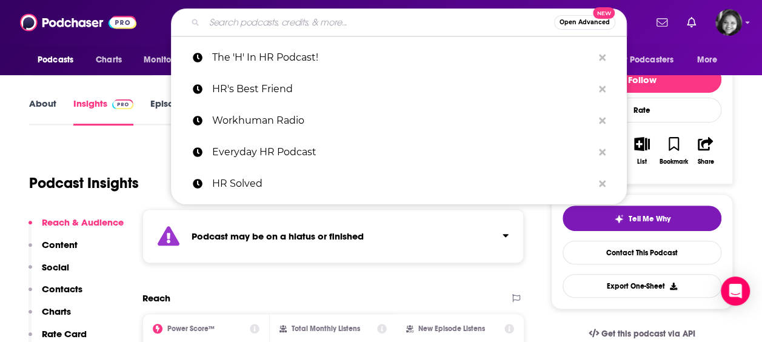
paste input "The HR Tech Spotlight"
type input "The HR Tech Spotlight"
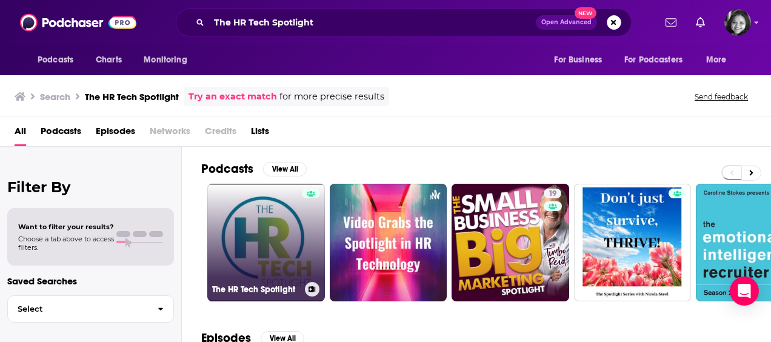
click at [298, 238] on link "The HR Tech Spotlight" at bounding box center [266, 243] width 118 height 118
